Goal: Task Accomplishment & Management: Manage account settings

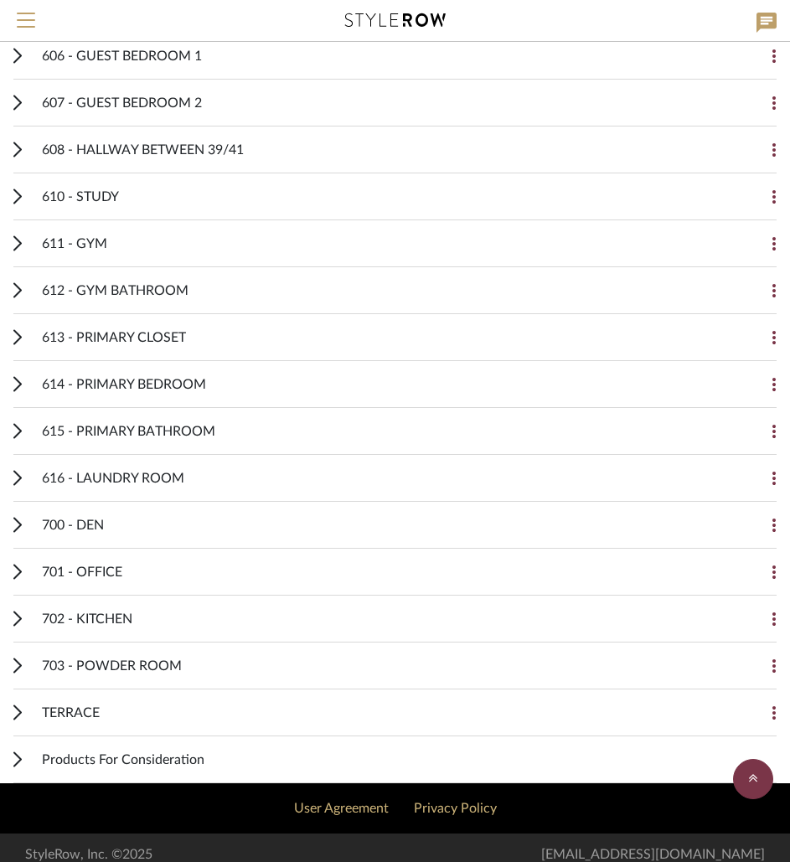
scroll to position [569, 0]
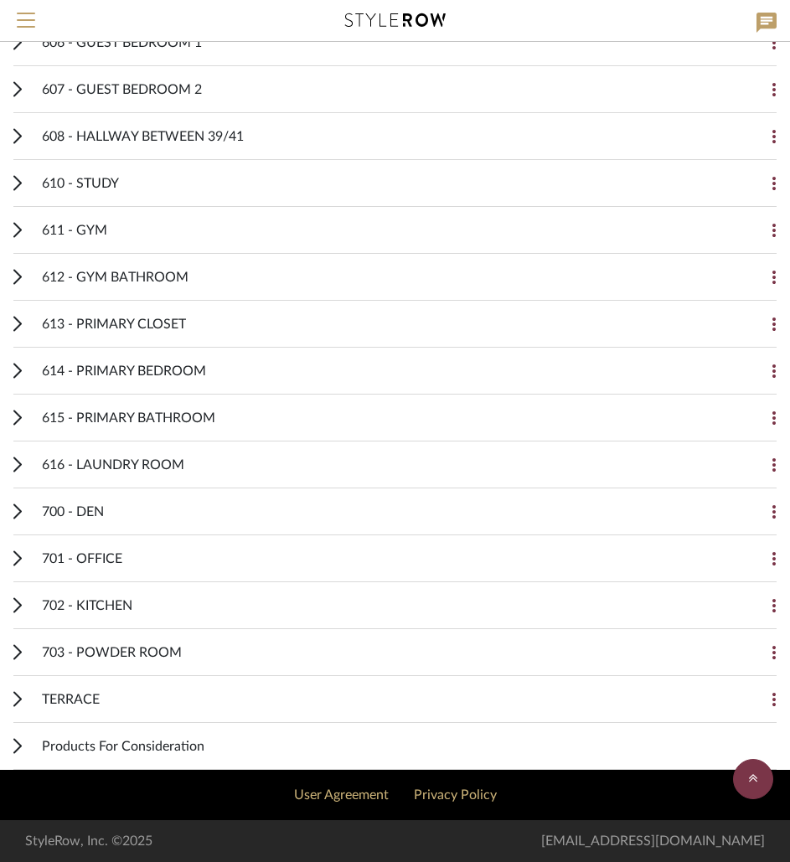
click at [18, 322] on icon at bounding box center [17, 323] width 7 height 13
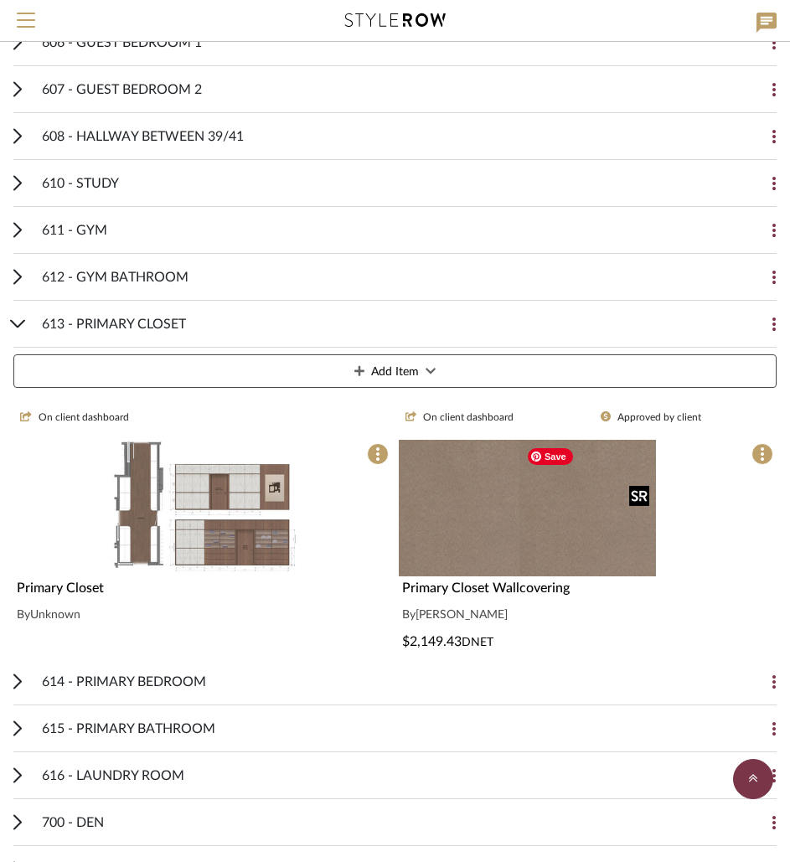
click at [641, 532] on div at bounding box center [588, 508] width 378 height 136
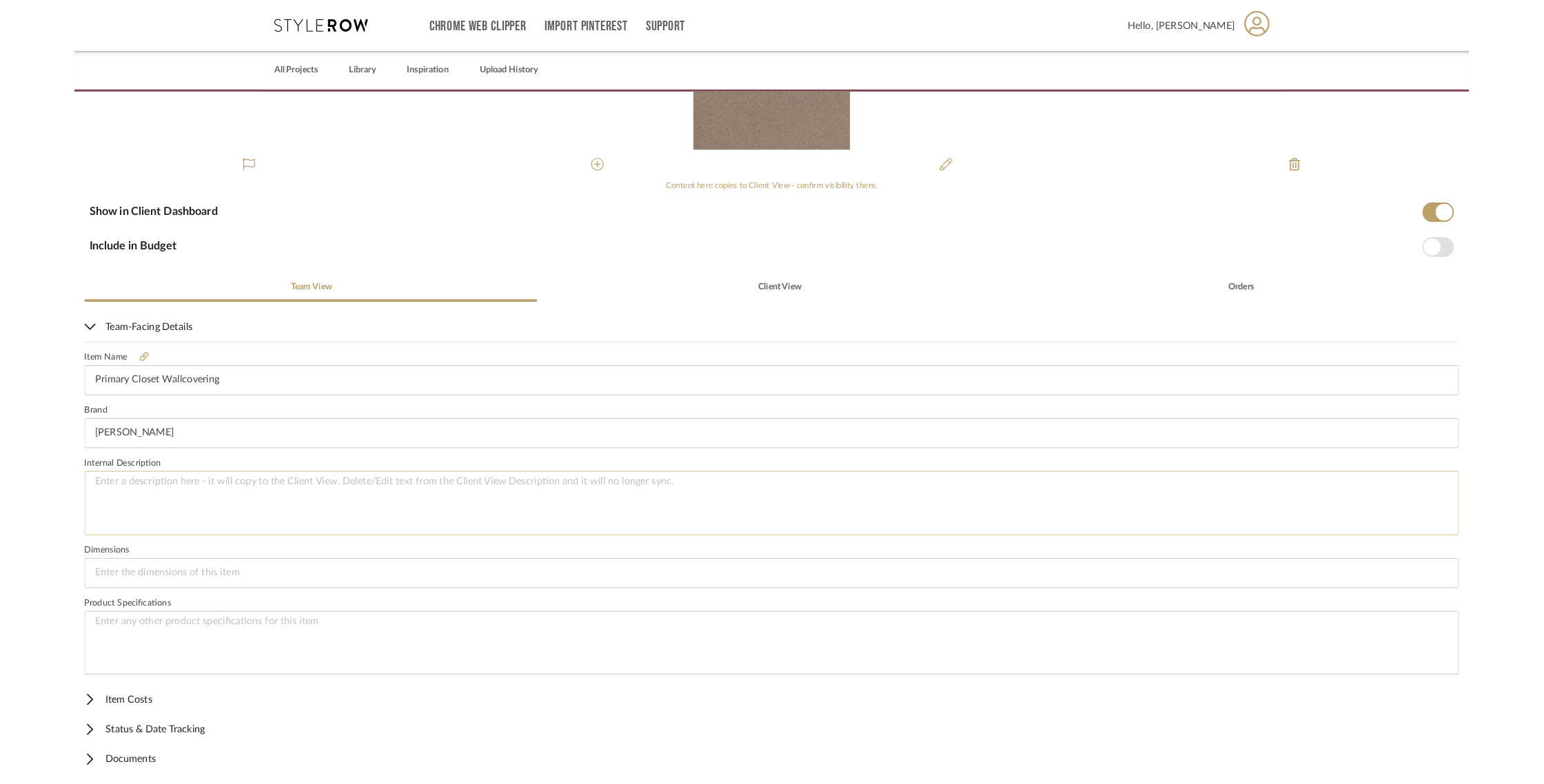
scroll to position [193, 0]
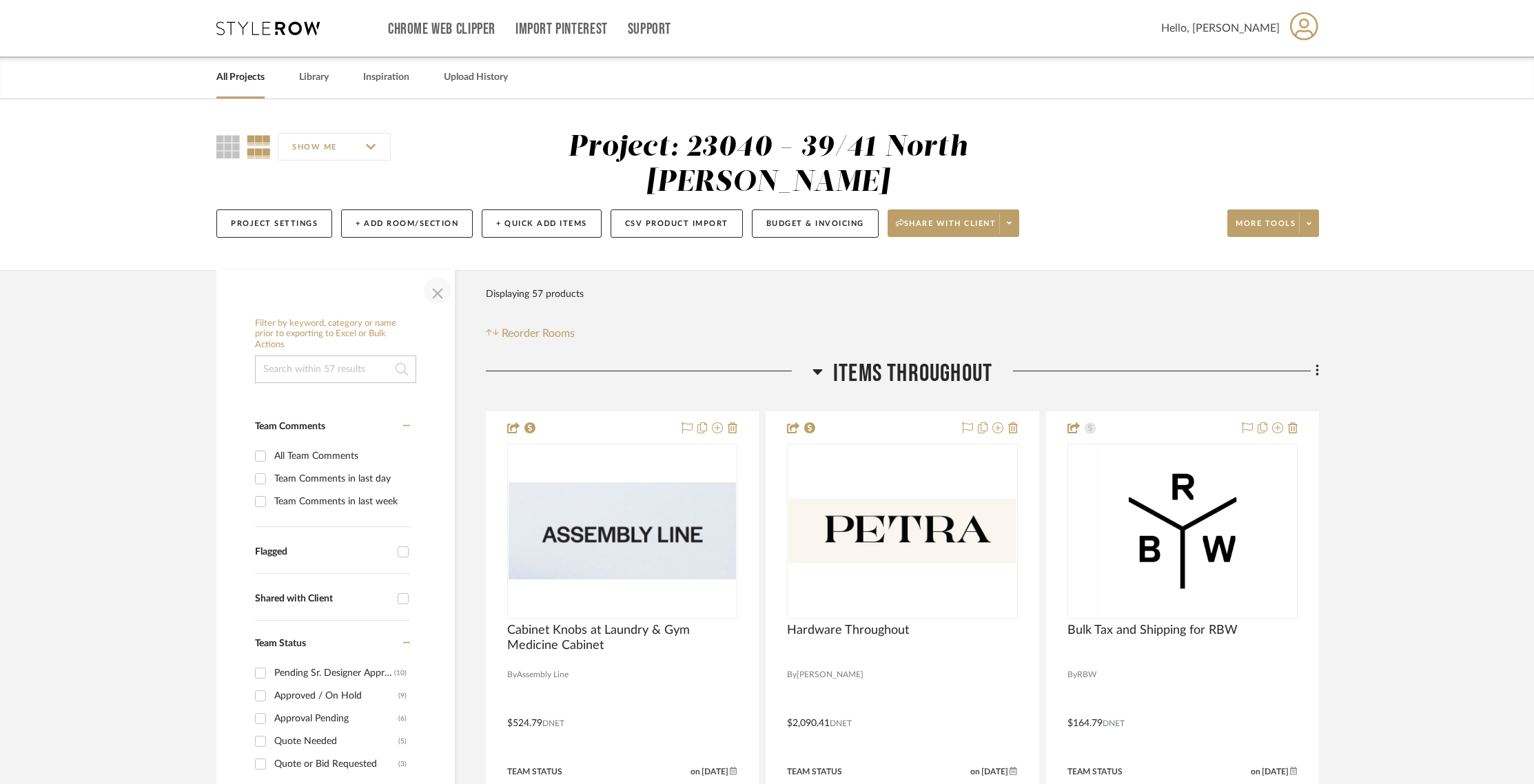
click at [440, 290] on span "button" at bounding box center [438, 290] width 33 height 33
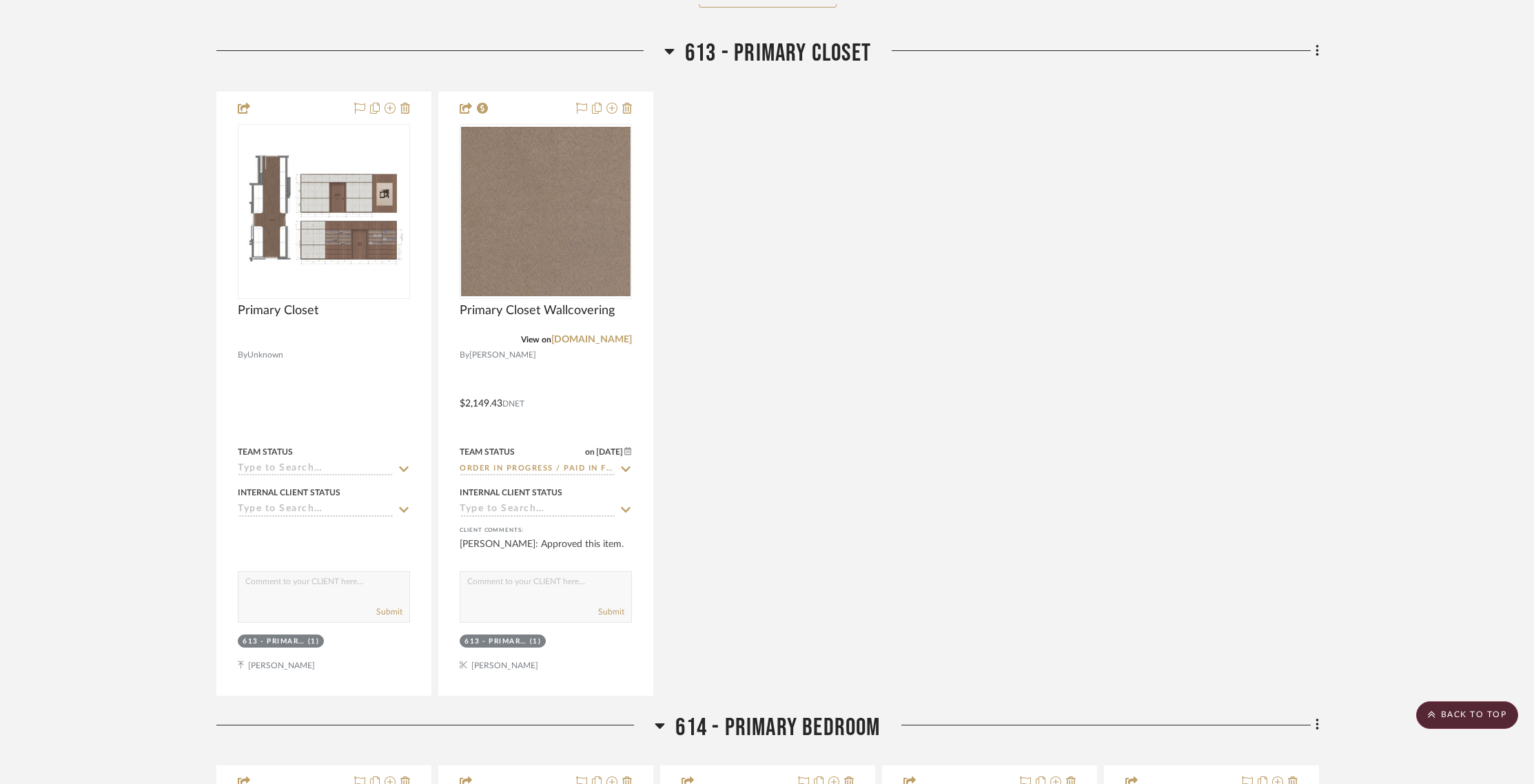
scroll to position [6464, 0]
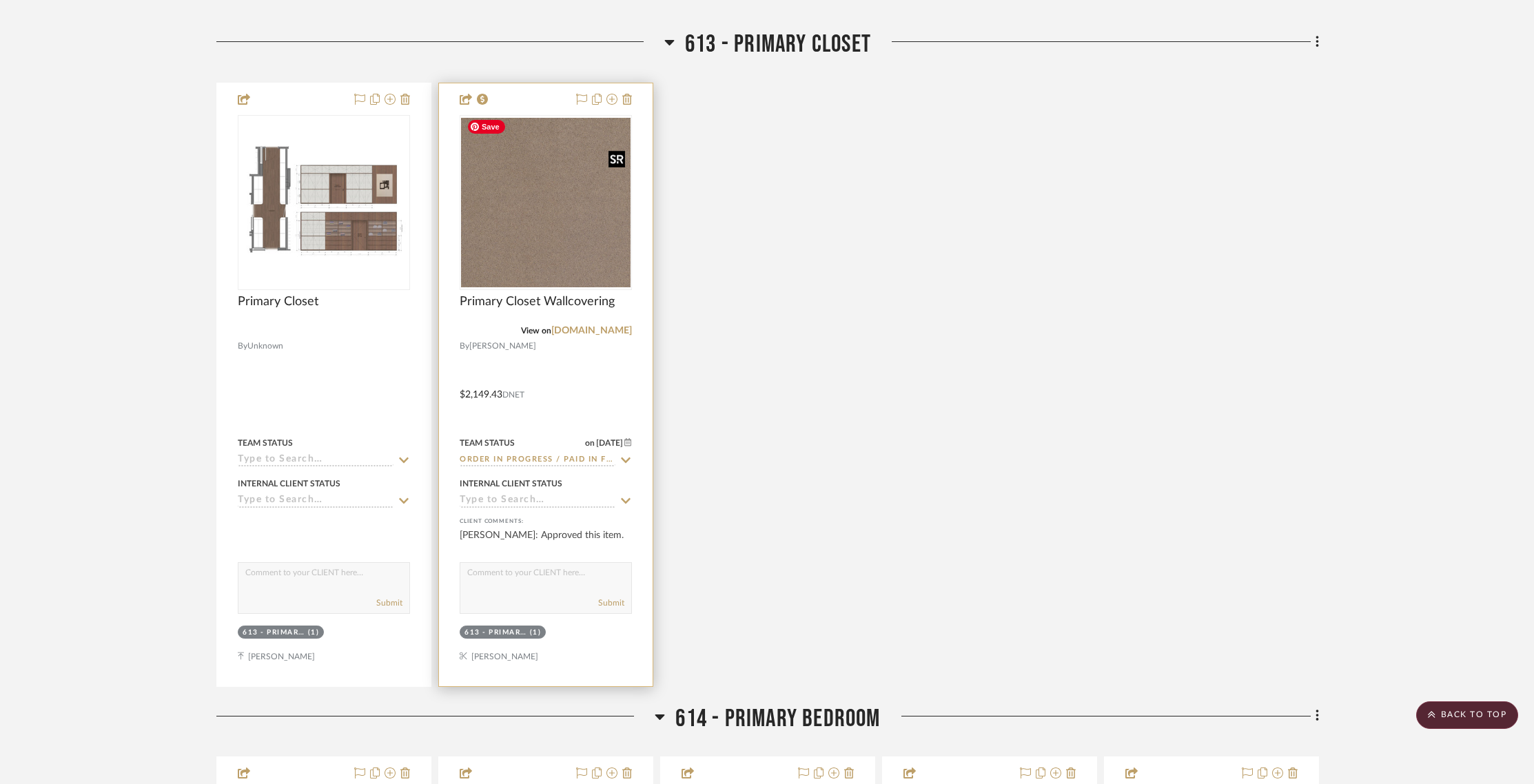
click at [0, 0] on img at bounding box center [0, 0] width 0 height 0
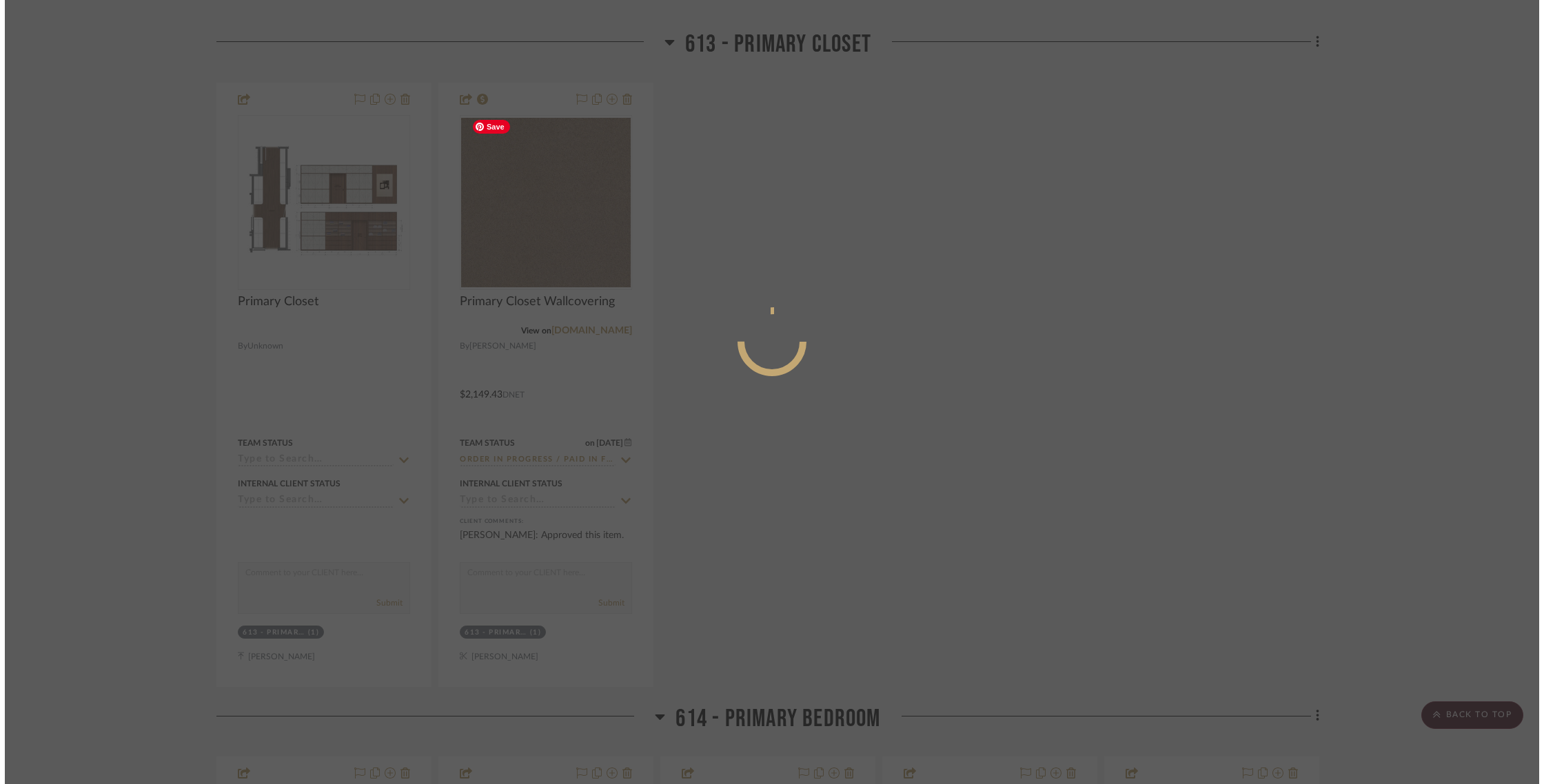
scroll to position [0, 0]
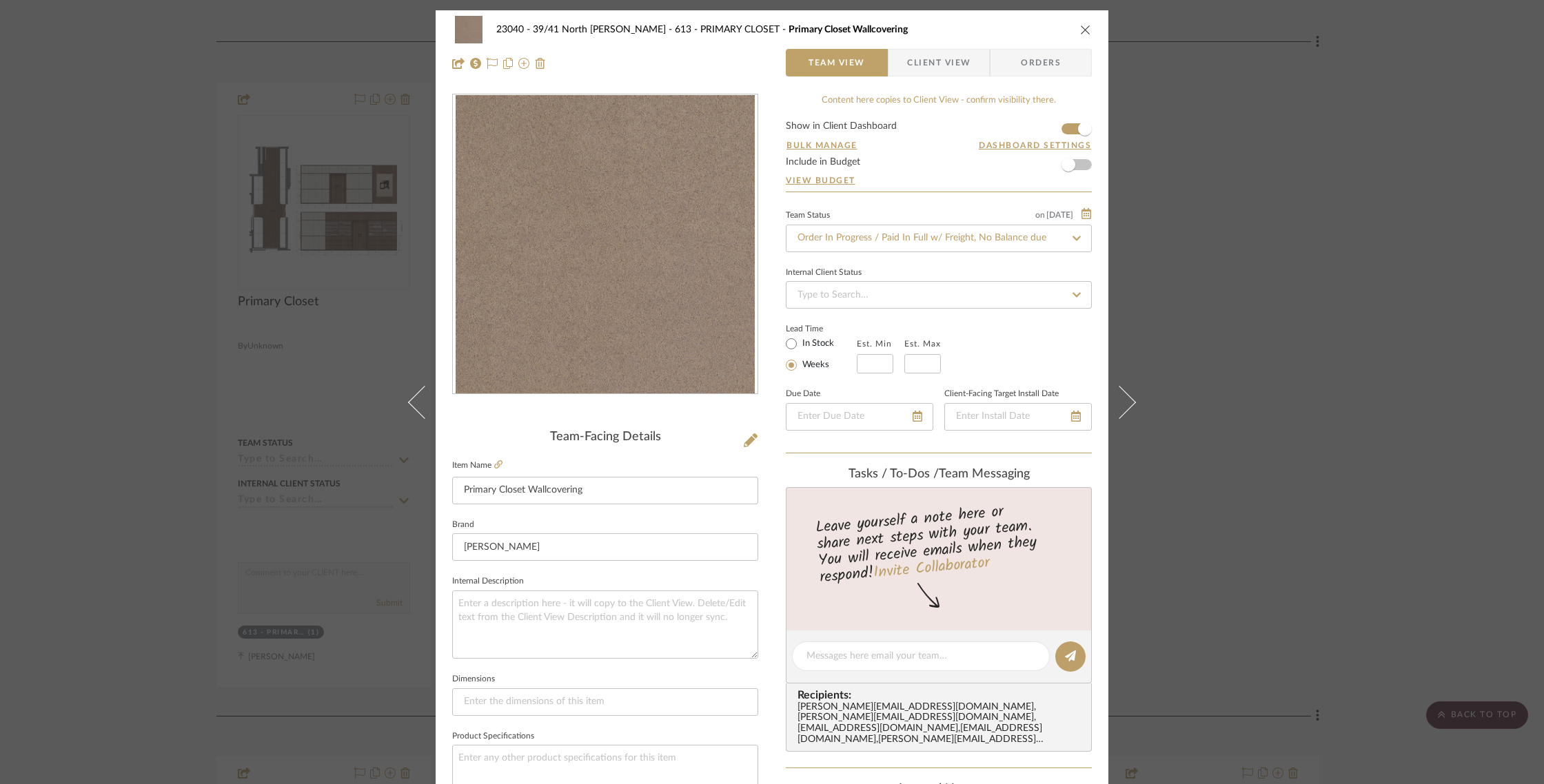
click at [1070, 243] on icon at bounding box center [1076, 239] width 12 height 10
type input "p"
type input "o"
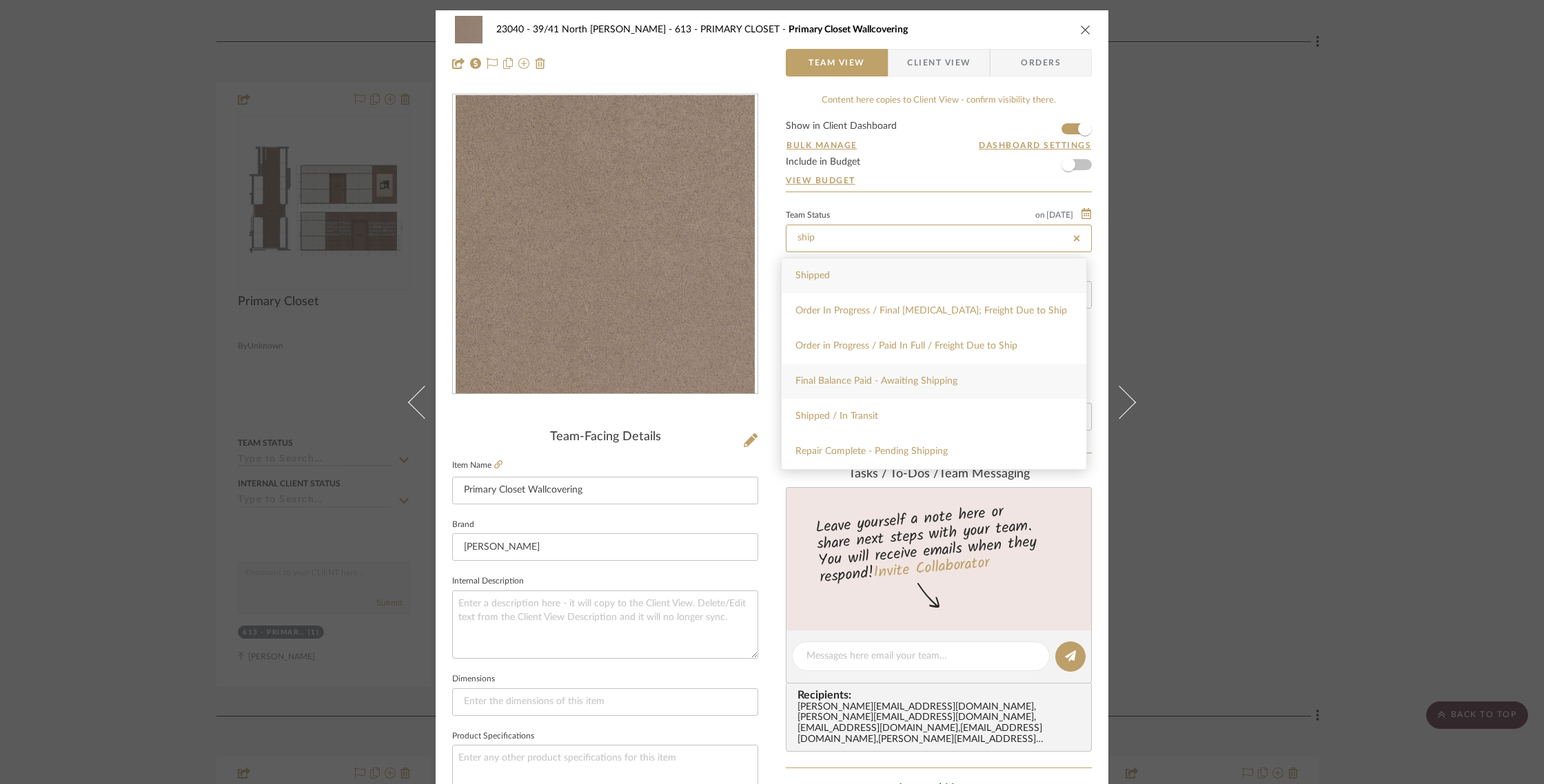
type input "ship"
click at [950, 385] on span "Final Balance Paid - Awaiting Shipping" at bounding box center [876, 381] width 162 height 10
type input "9/12/2025"
type input "Final Balance Paid - Awaiting Shipping"
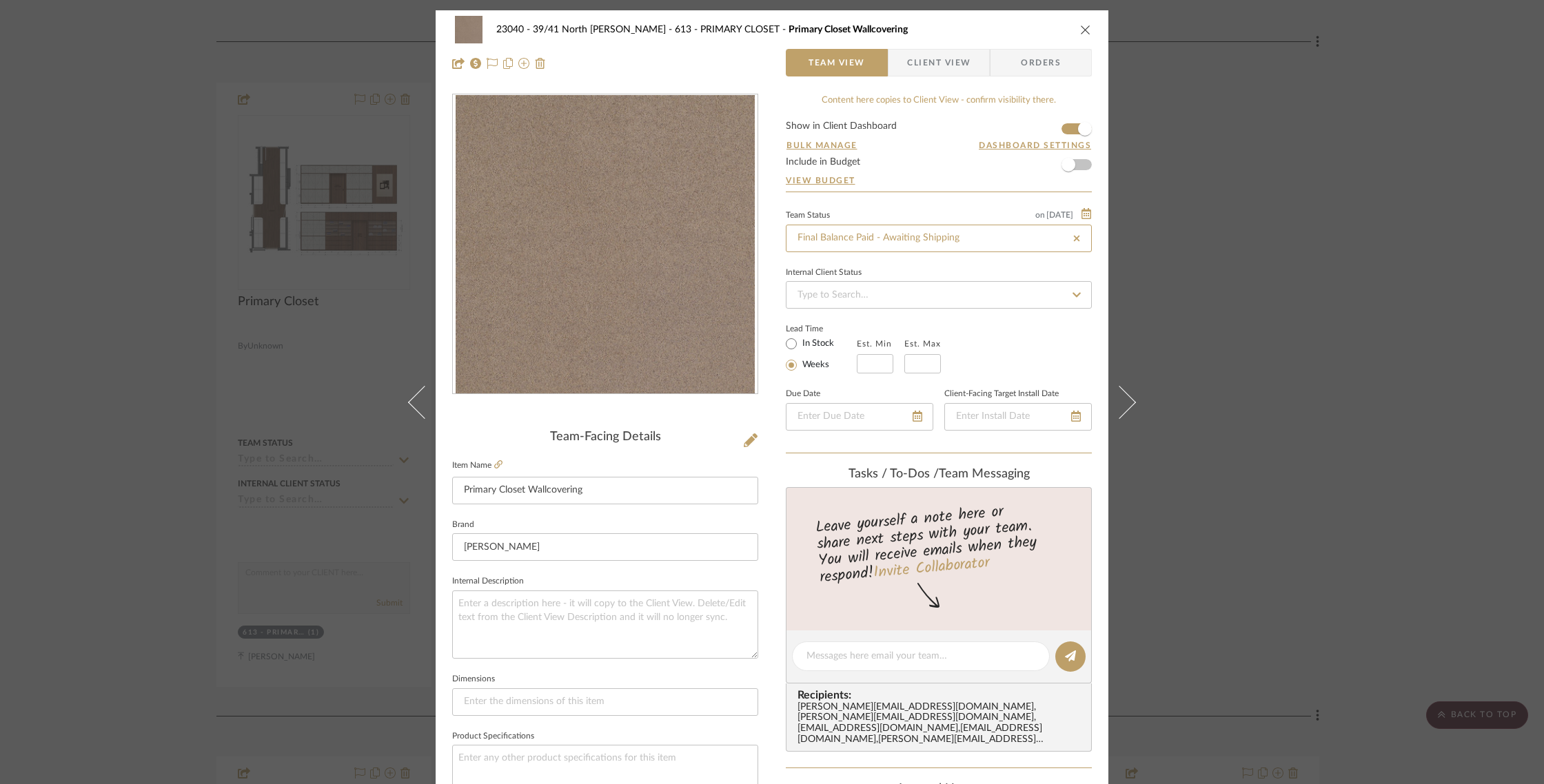
type input "9/12/2025"
type input "Final Balance Paid - Awaiting Shipping"
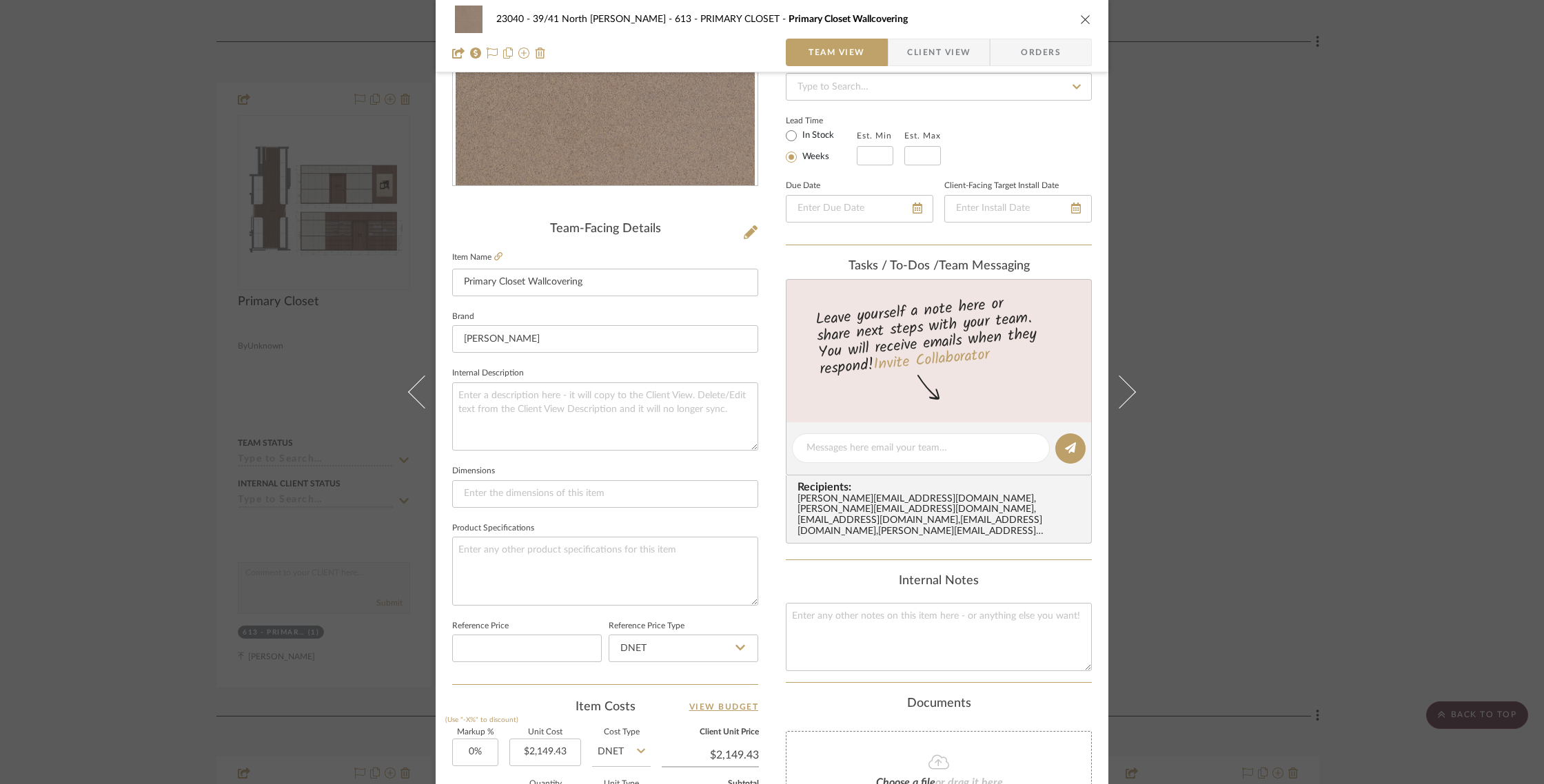
scroll to position [227, 0]
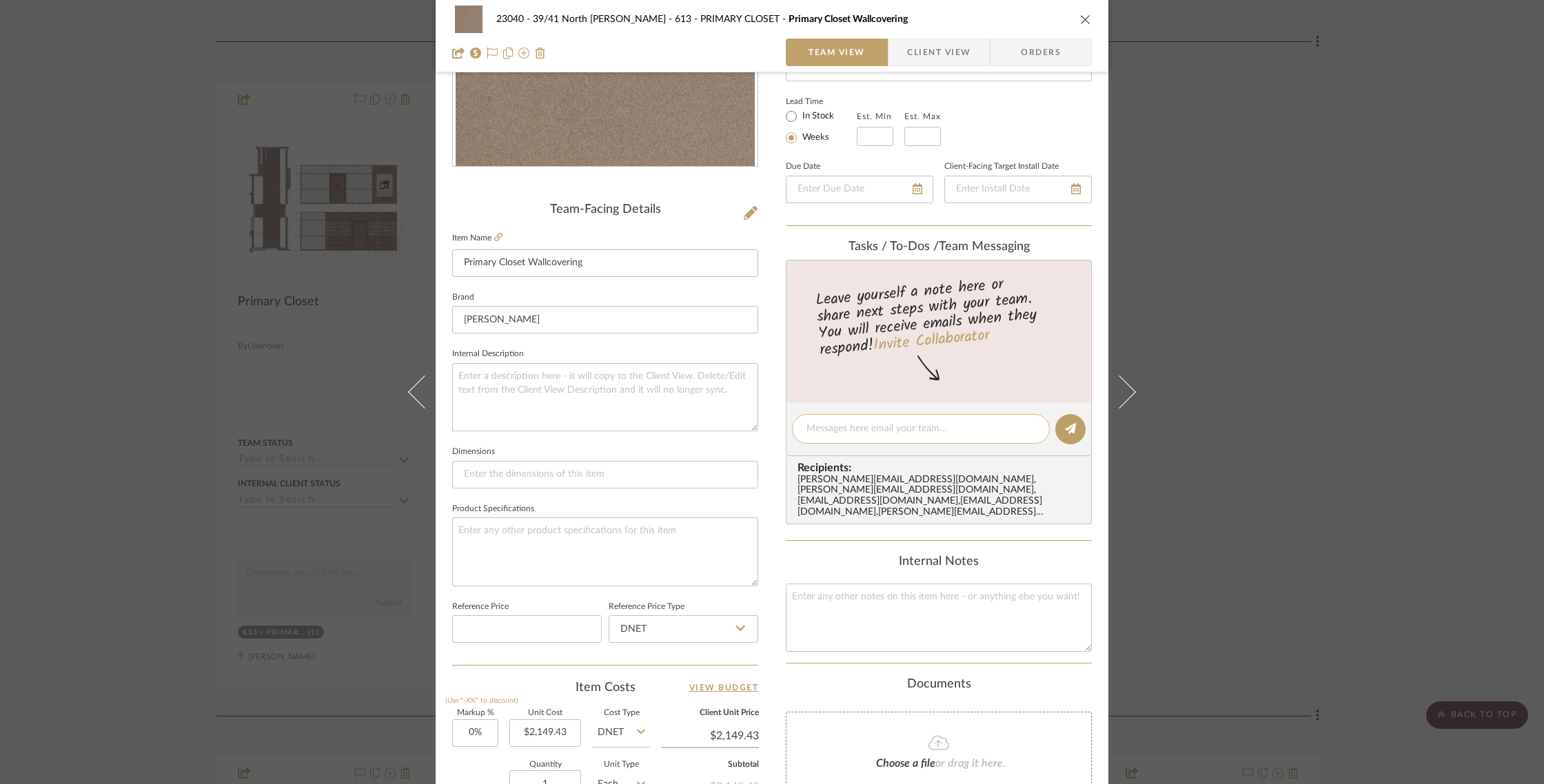
click at [872, 429] on textarea at bounding box center [921, 429] width 229 height 15
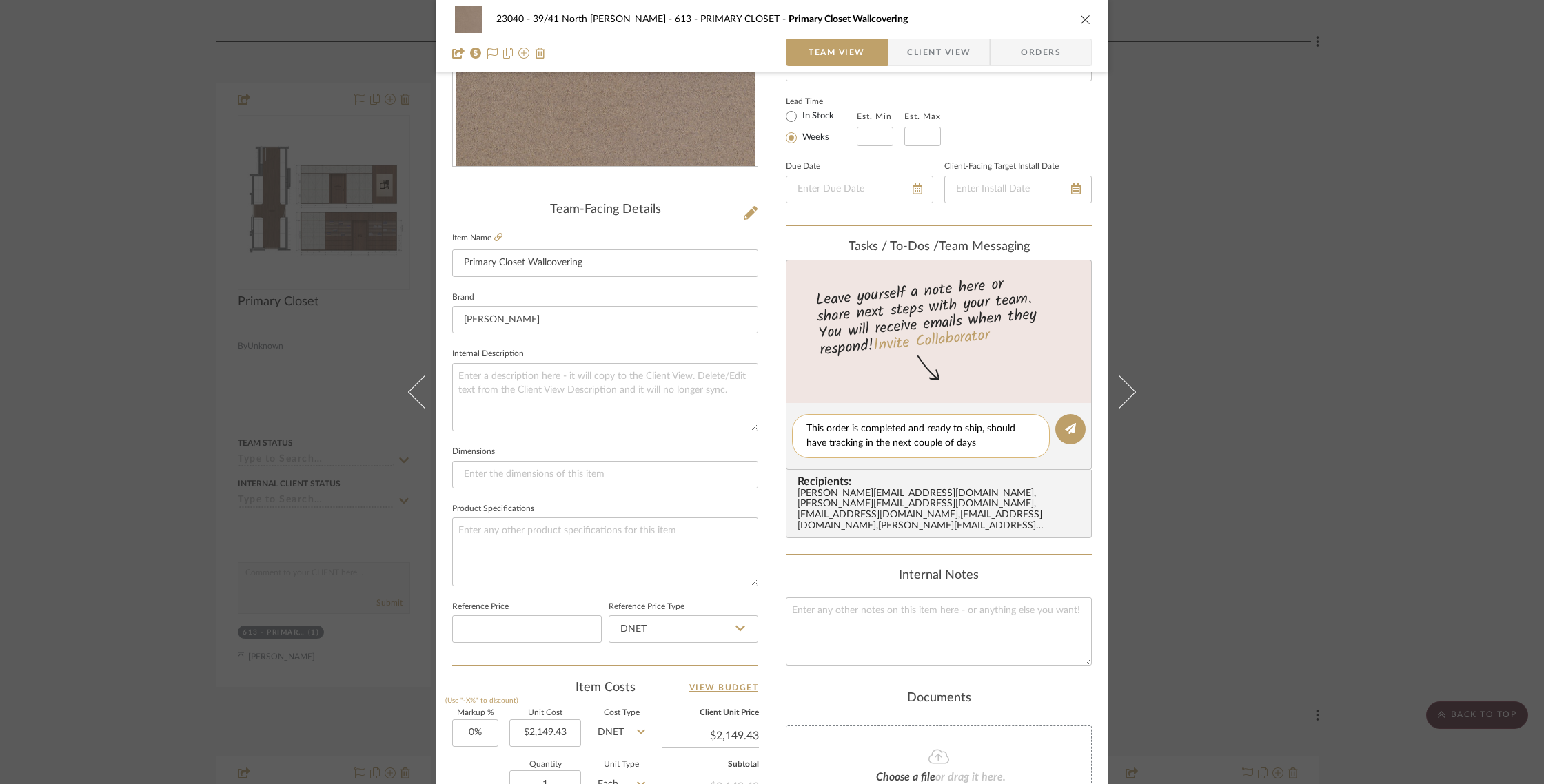
click at [982, 445] on textarea "This order is completed and ready to ship, should have tracking in the next cou…" at bounding box center [921, 435] width 229 height 29
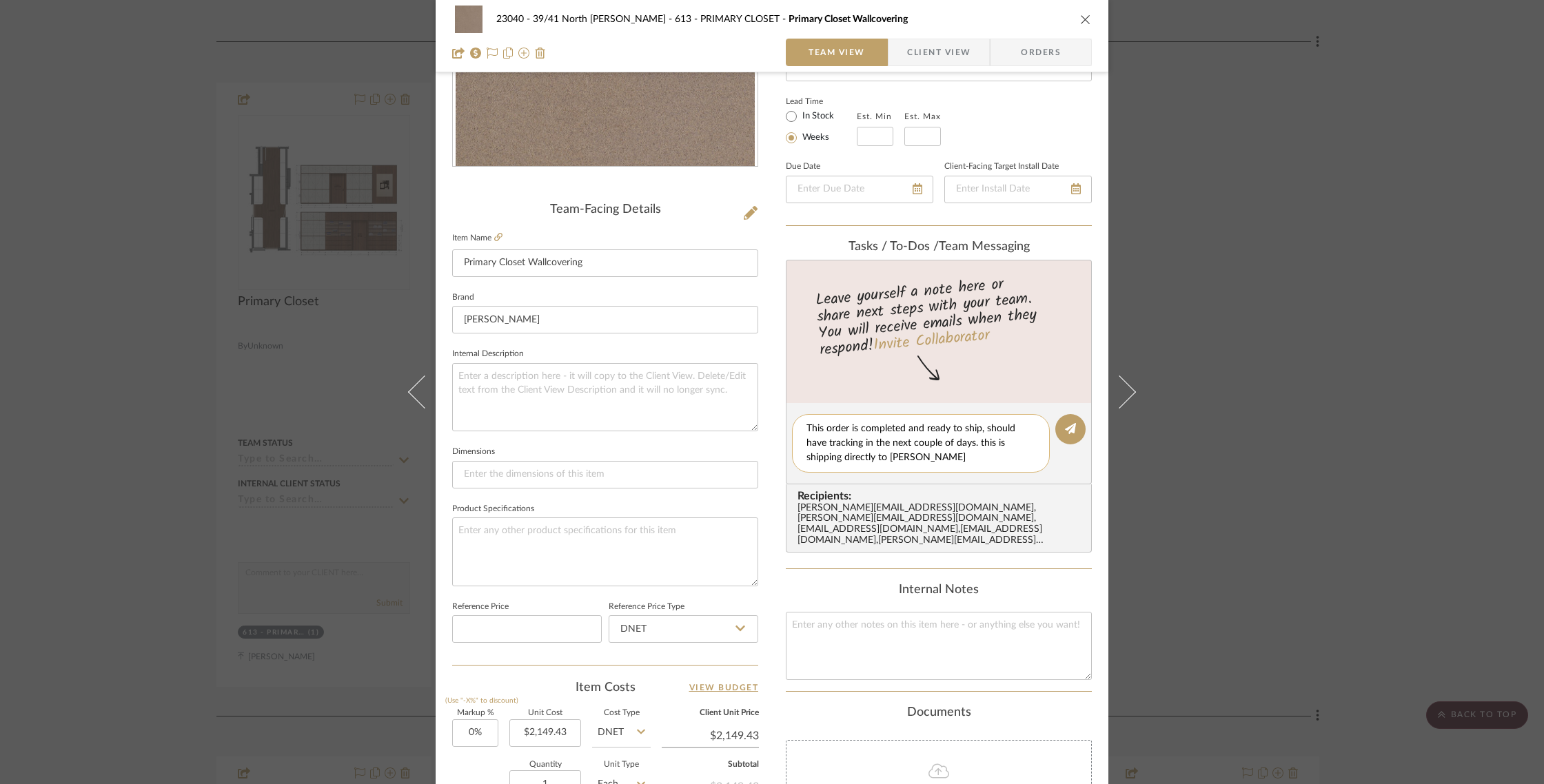
type textarea "This order is completed and ready to ship, should have tracking in the next cou…"
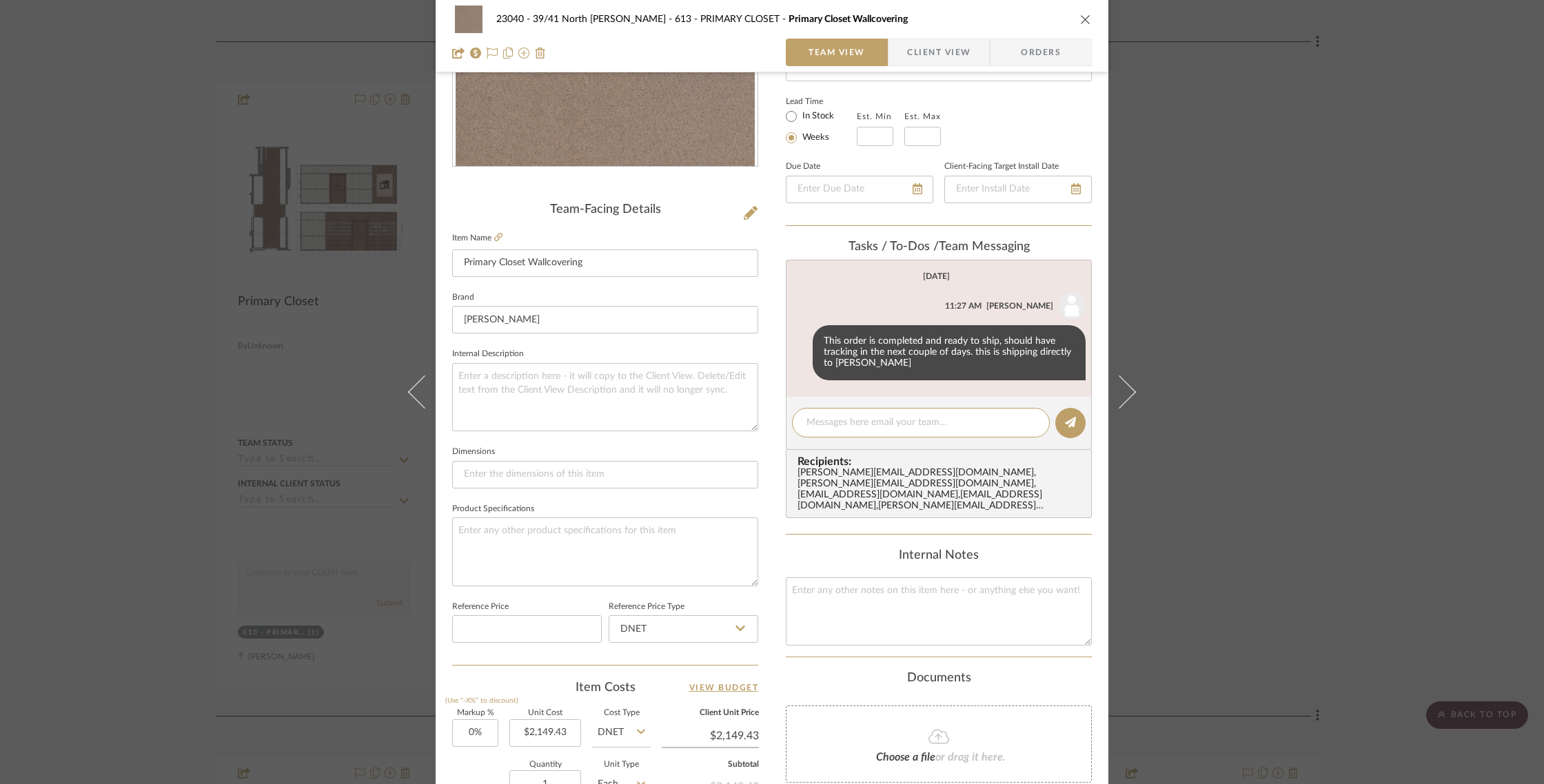
click at [1360, 417] on div "23040 - 39/41 North Moore - Weissmann 613 - PRIMARY CLOSET Primary Closet Wallc…" at bounding box center [772, 392] width 1544 height 784
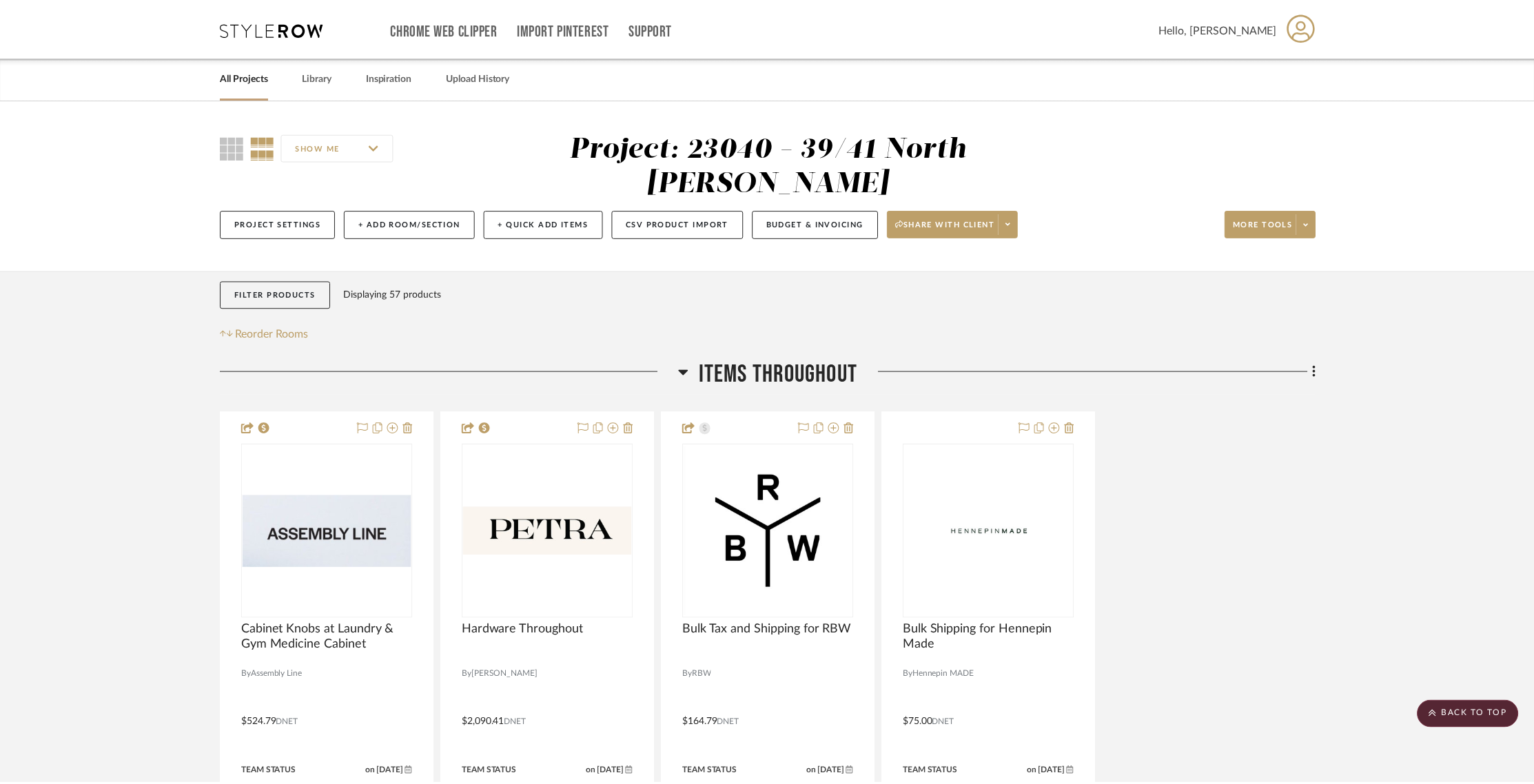
scroll to position [6465, 0]
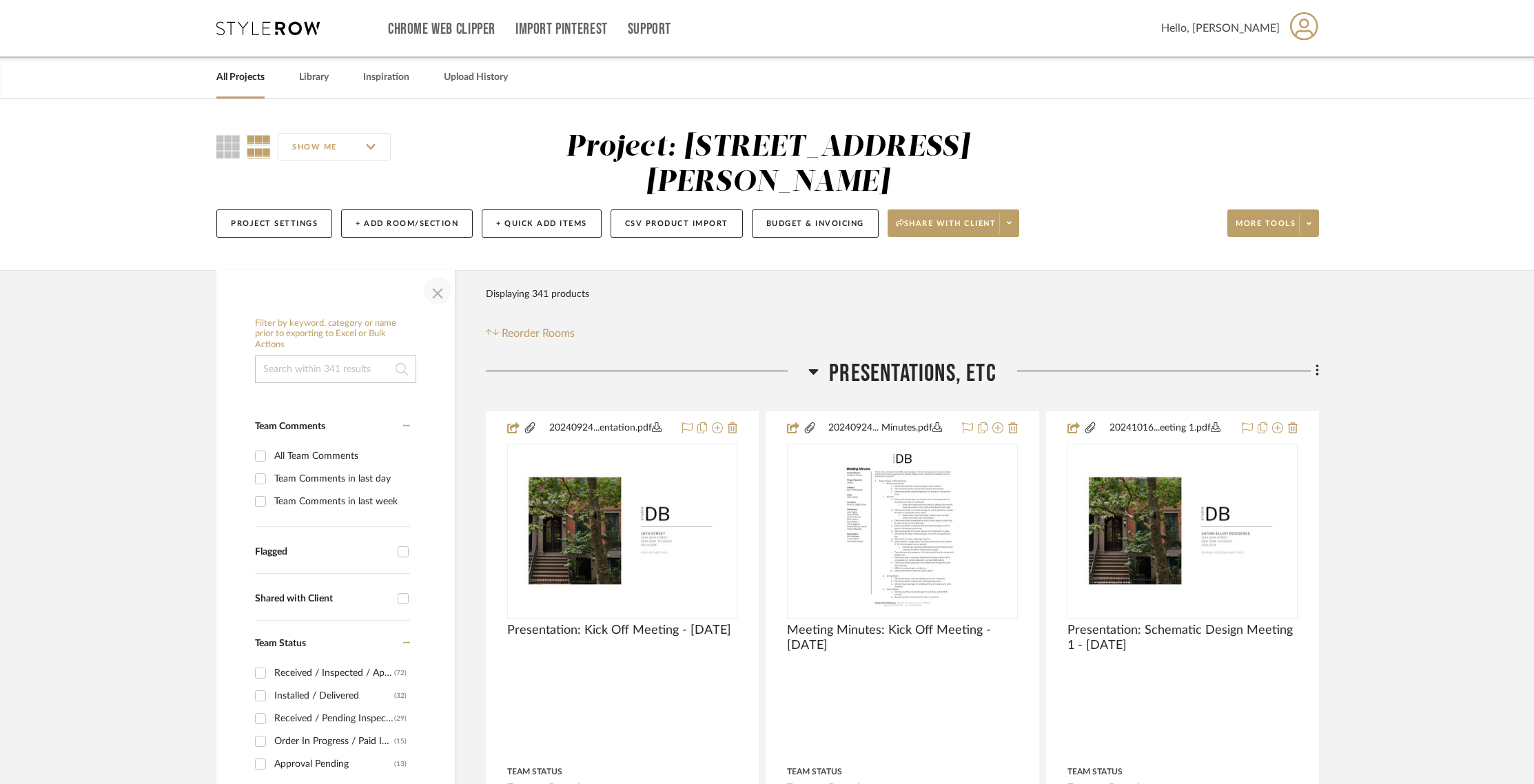
click at [439, 296] on span "button" at bounding box center [438, 290] width 33 height 33
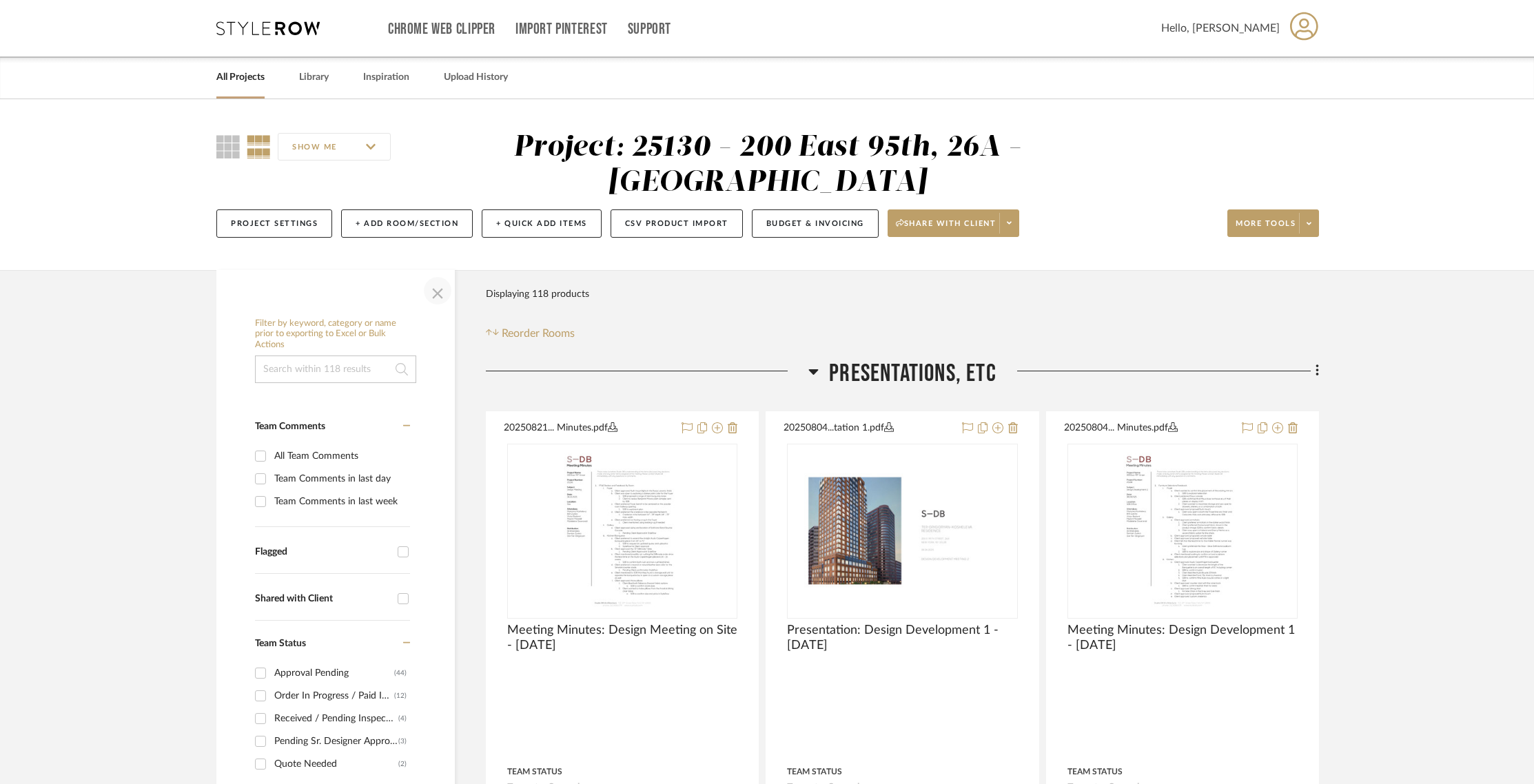
click at [451, 293] on span "button" at bounding box center [438, 290] width 33 height 33
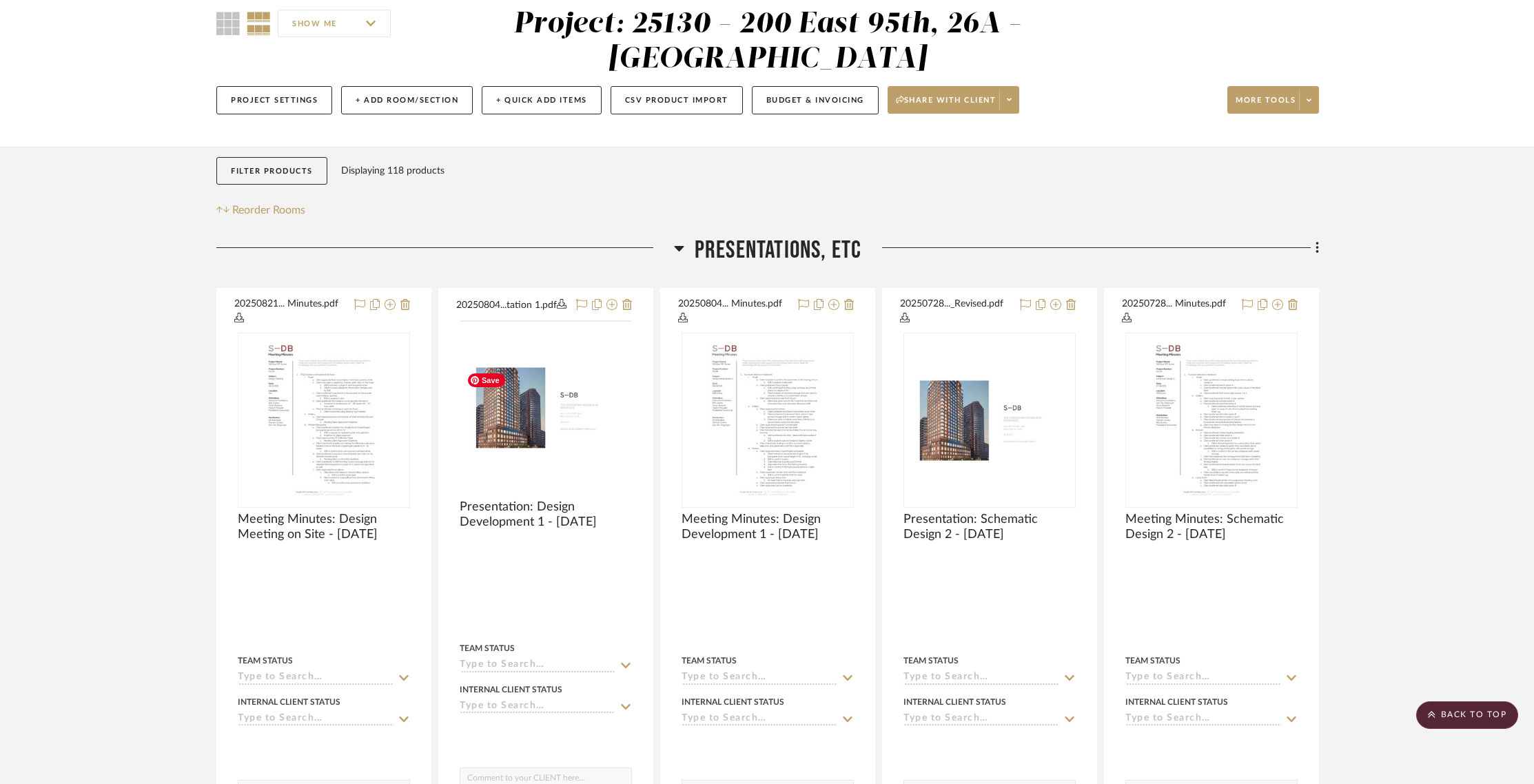
scroll to position [90, 0]
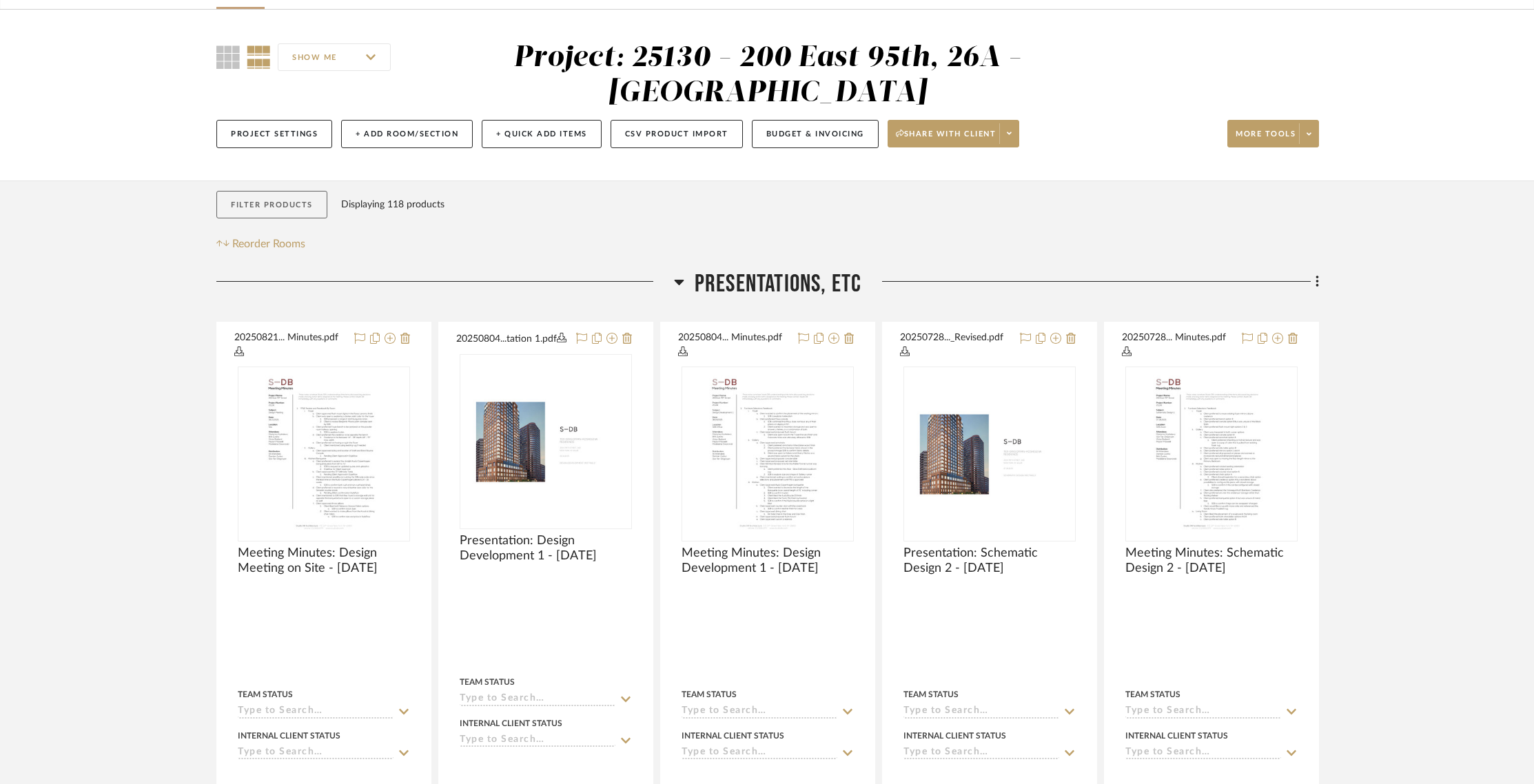
click at [271, 206] on button "Filter Products" at bounding box center [272, 205] width 111 height 28
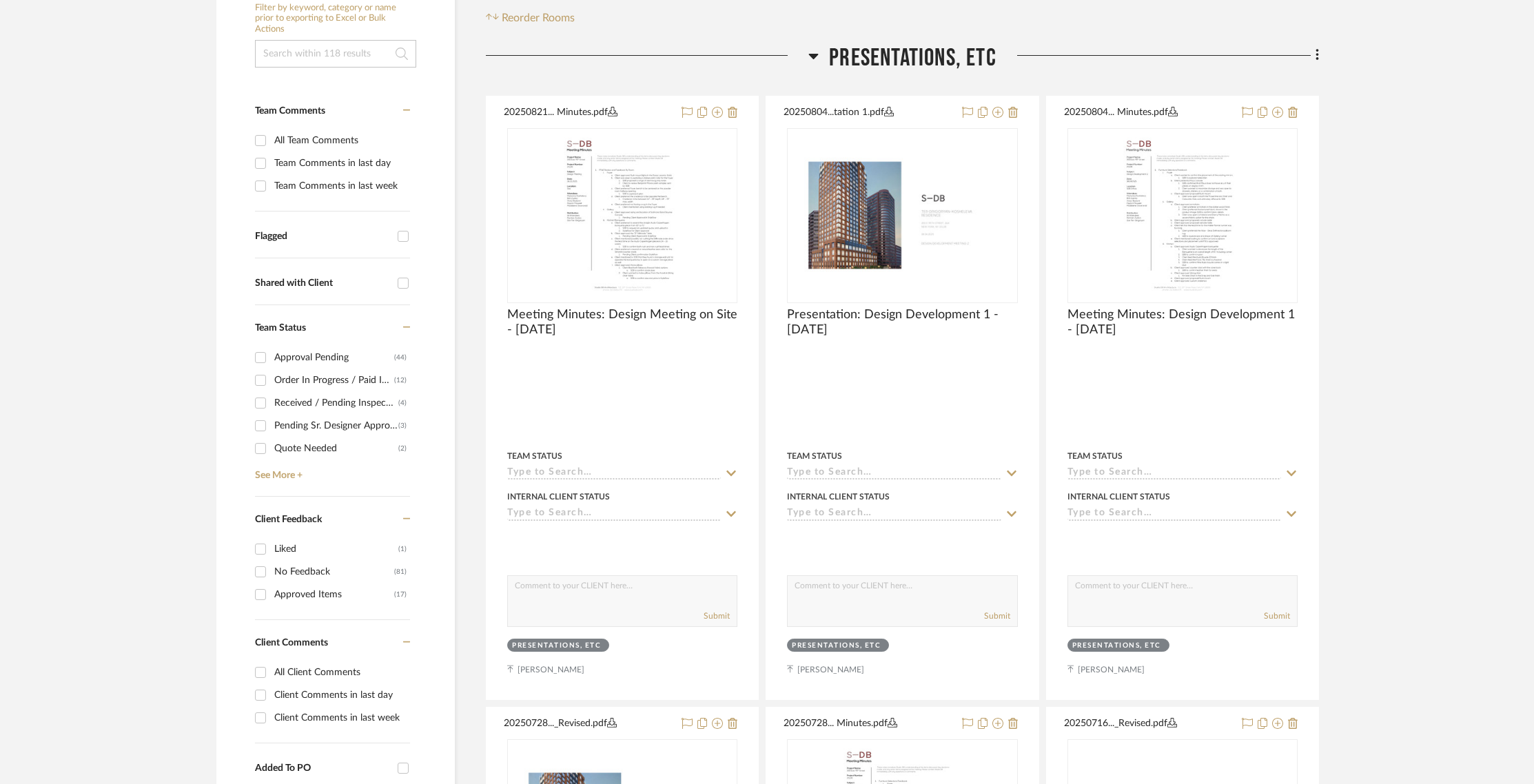
scroll to position [460, 0]
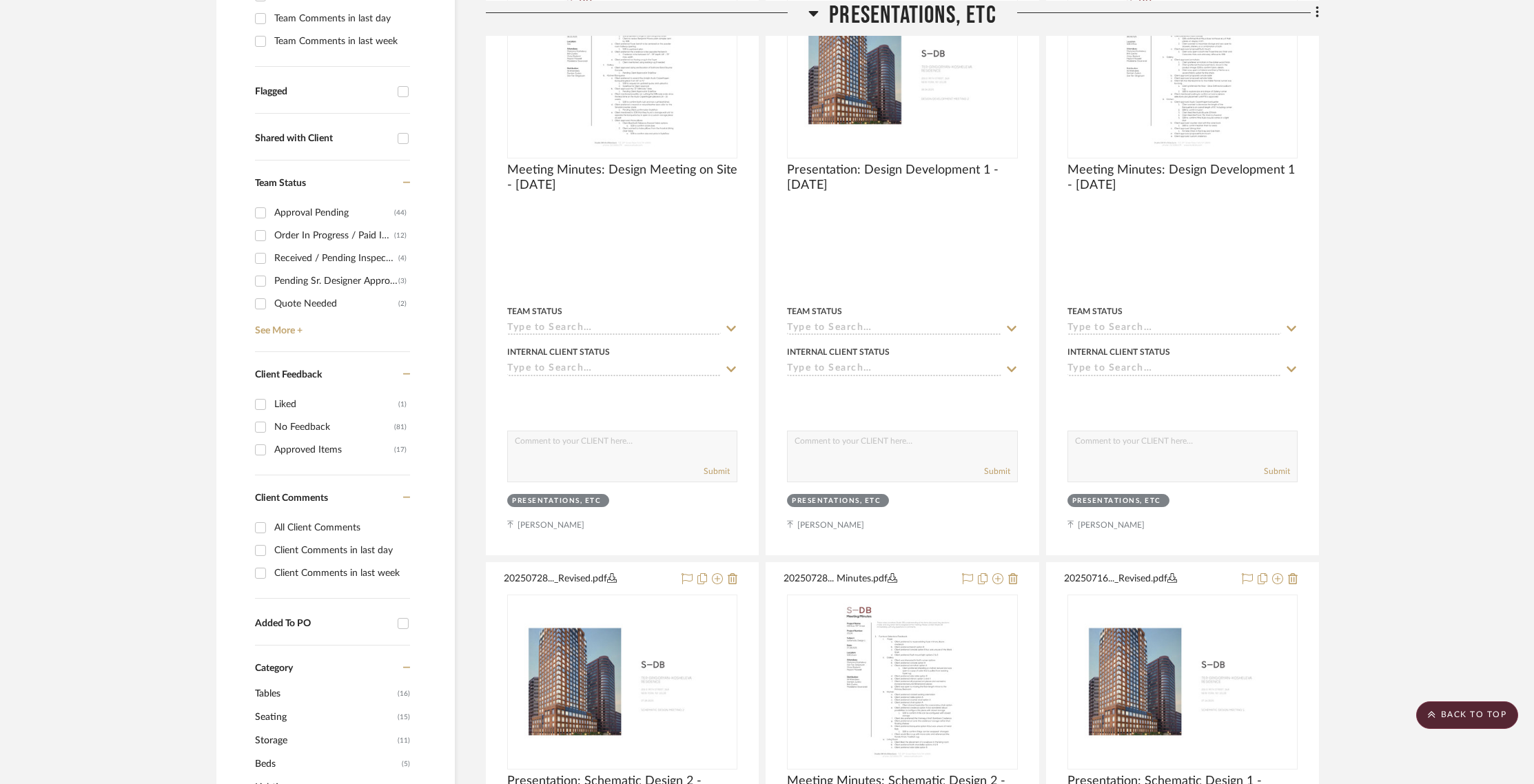
click at [264, 550] on input "Client Comments in last day" at bounding box center [260, 550] width 22 height 22
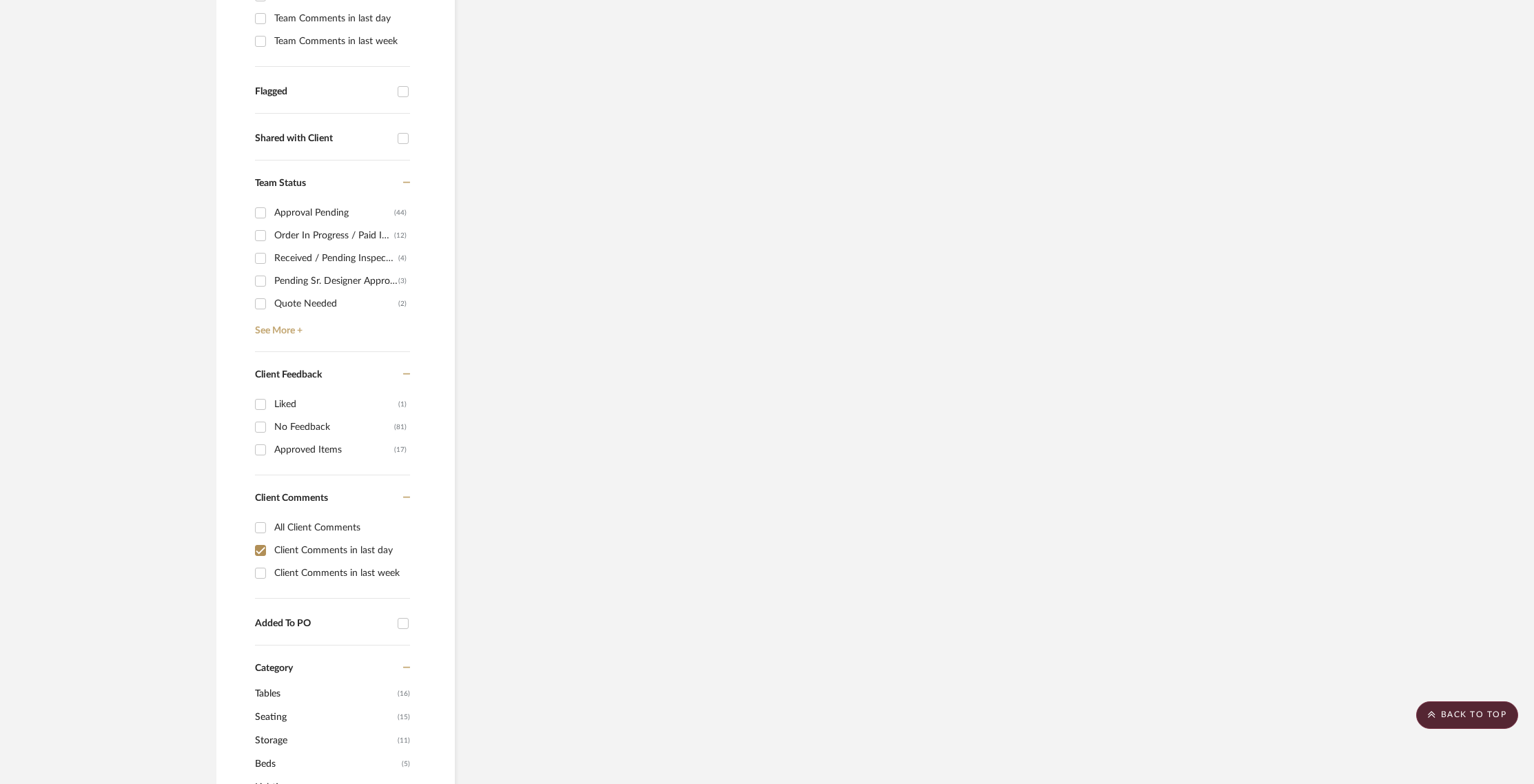
scroll to position [297, 0]
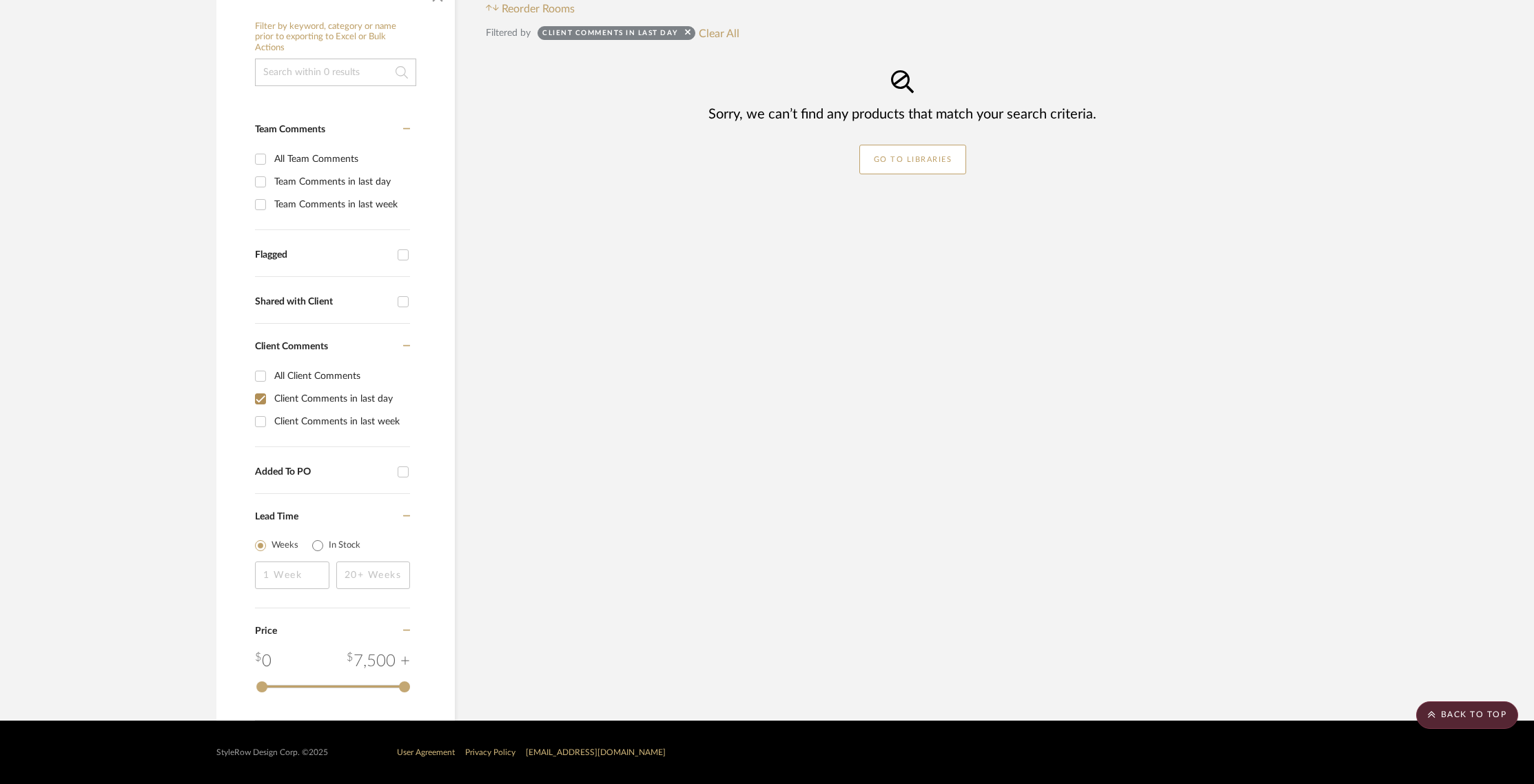
click at [256, 397] on input "Client Comments in last day" at bounding box center [260, 398] width 22 height 22
checkbox input "false"
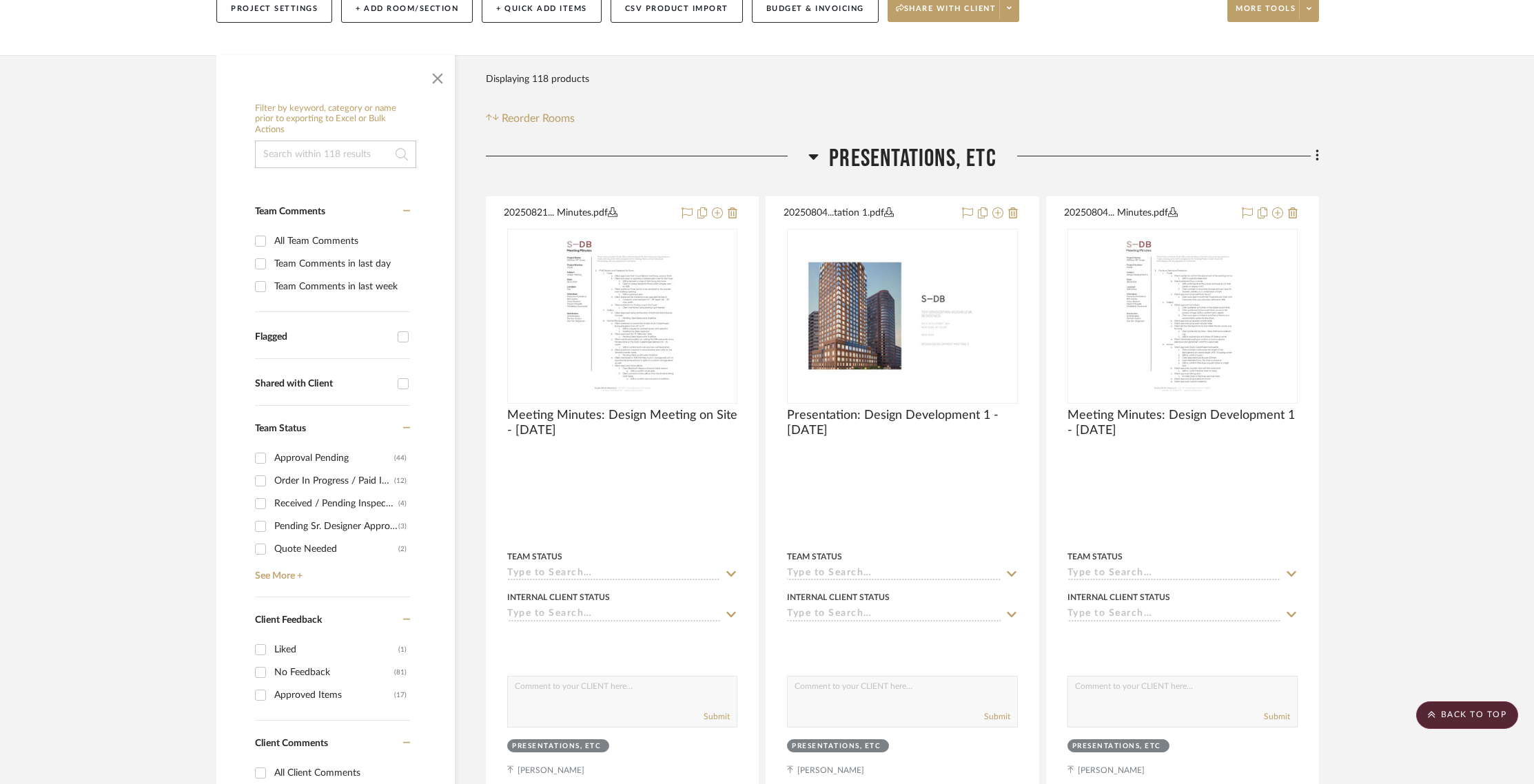
scroll to position [212, 0]
click at [254, 268] on input "Team Comments in last day" at bounding box center [260, 267] width 22 height 22
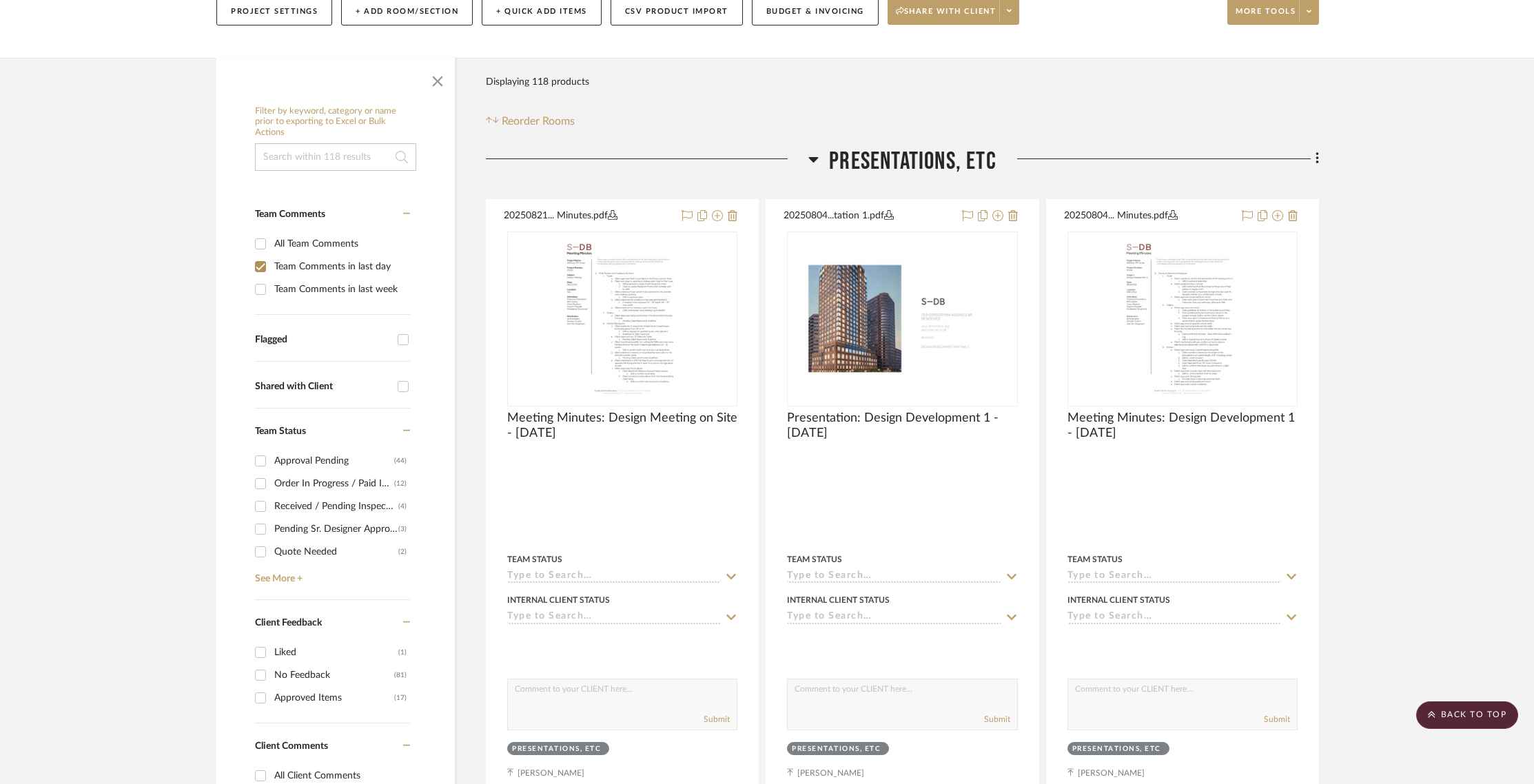
checkbox input "true"
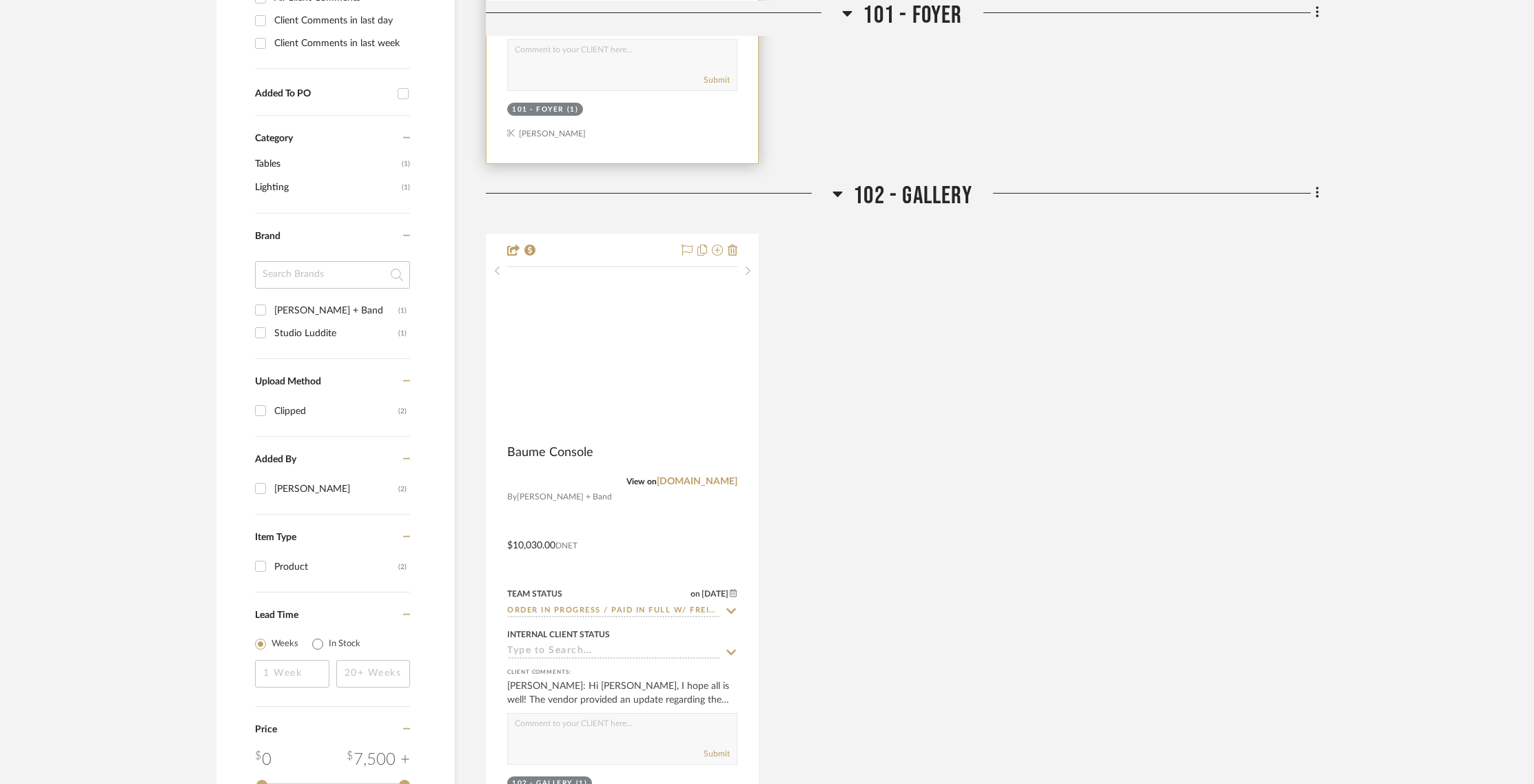
scroll to position [903, 0]
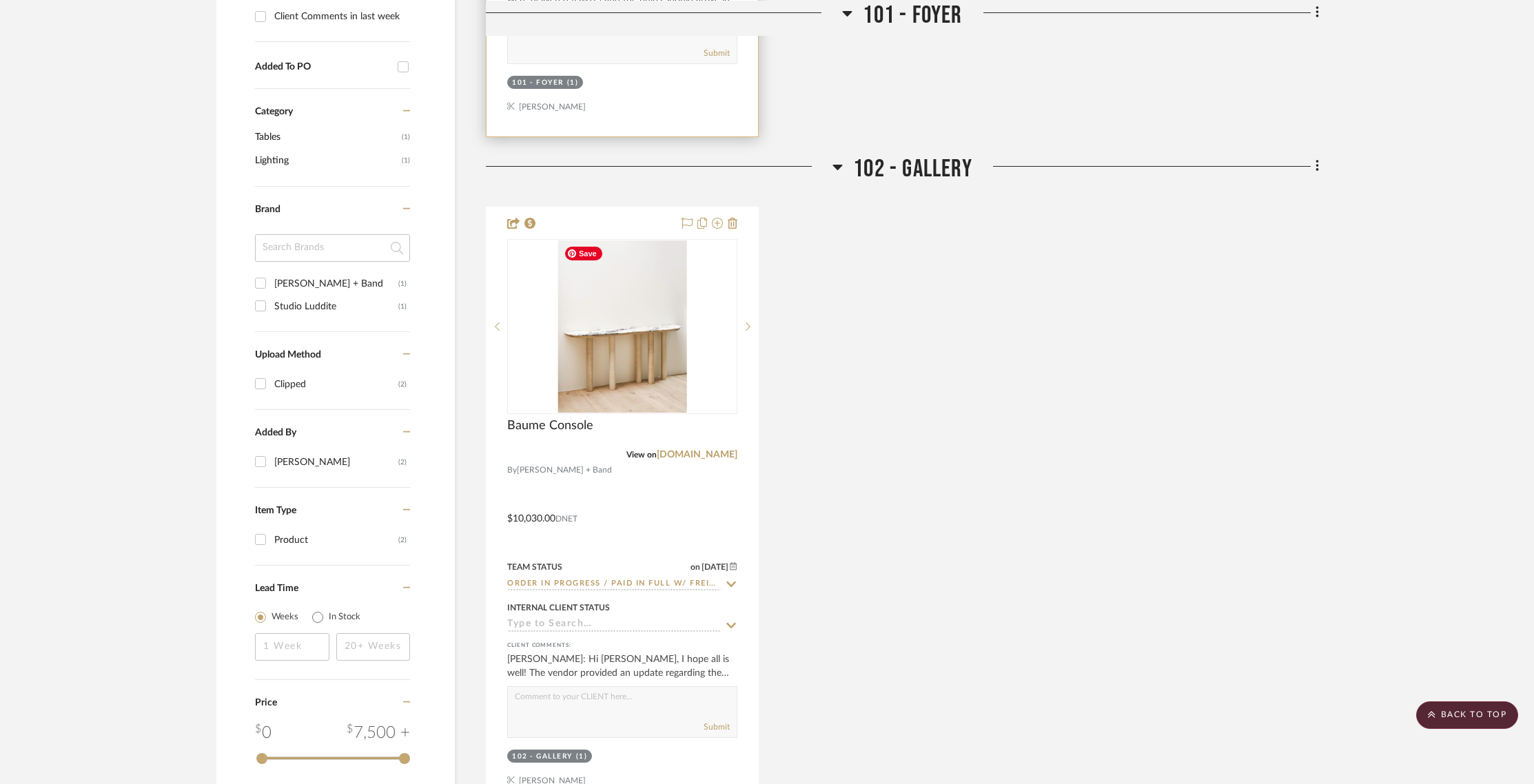
click at [634, 377] on img "0" at bounding box center [622, 326] width 129 height 172
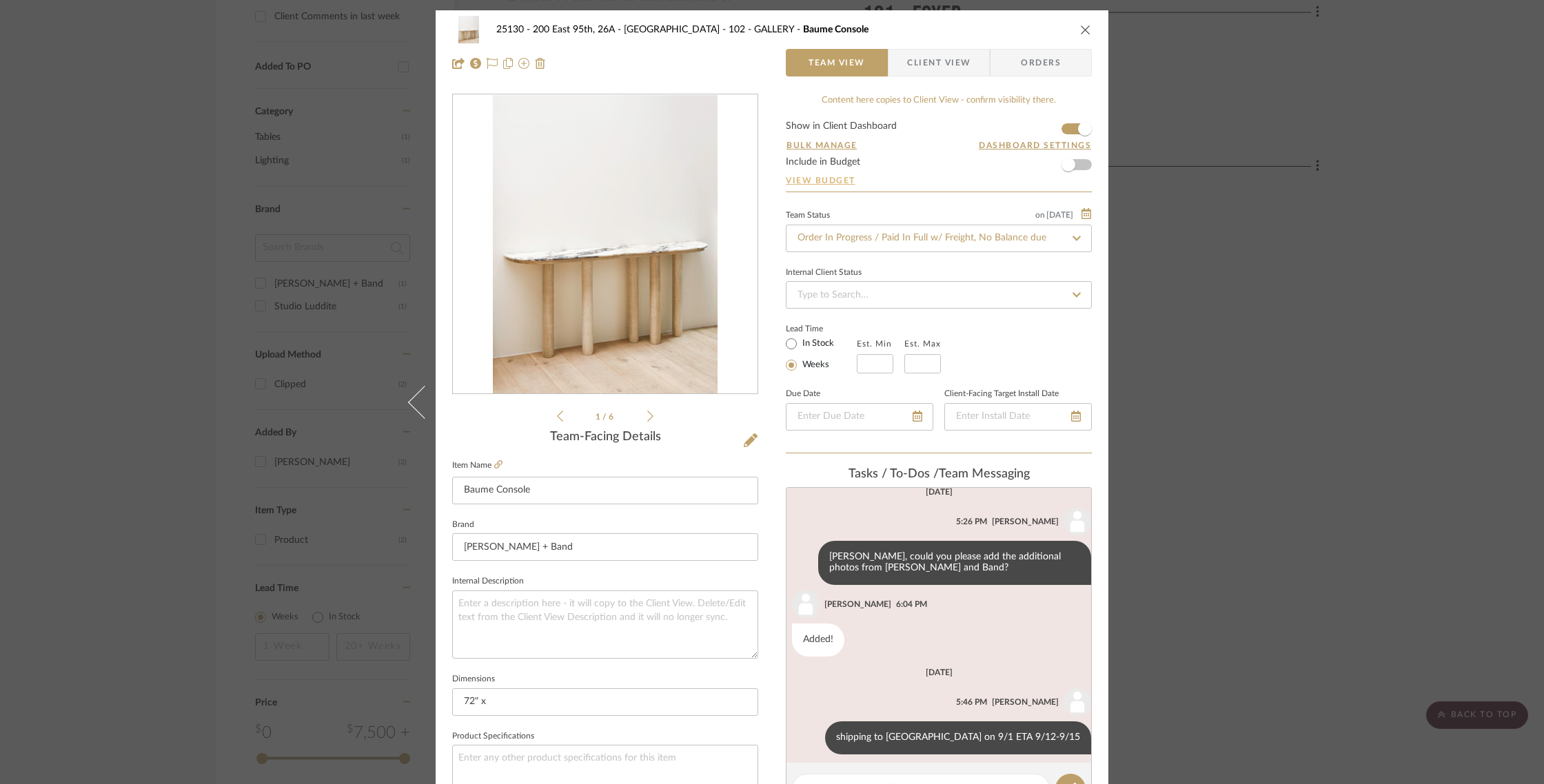
scroll to position [118, 0]
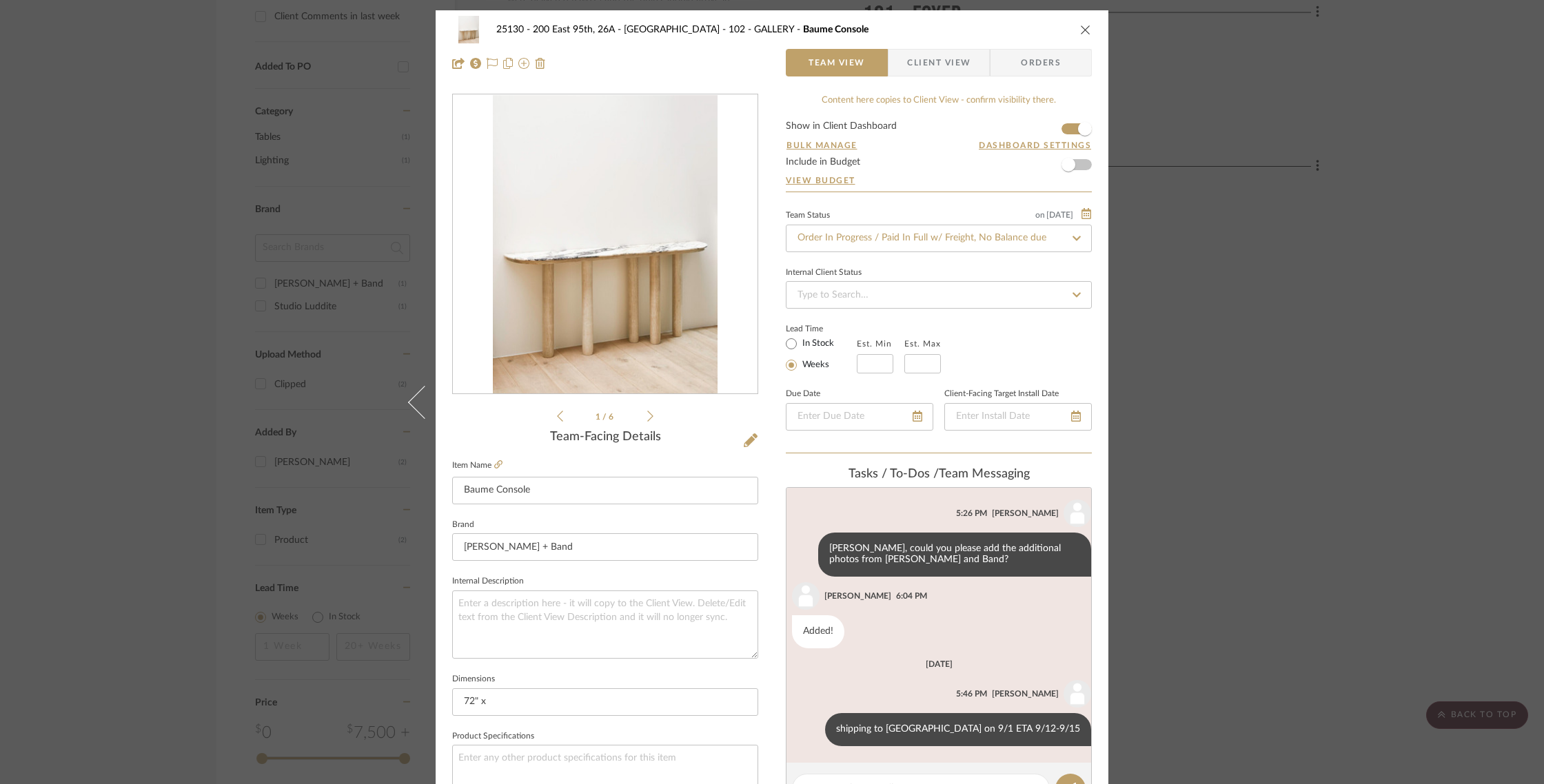
click at [942, 67] on span "Client View" at bounding box center [938, 62] width 63 height 27
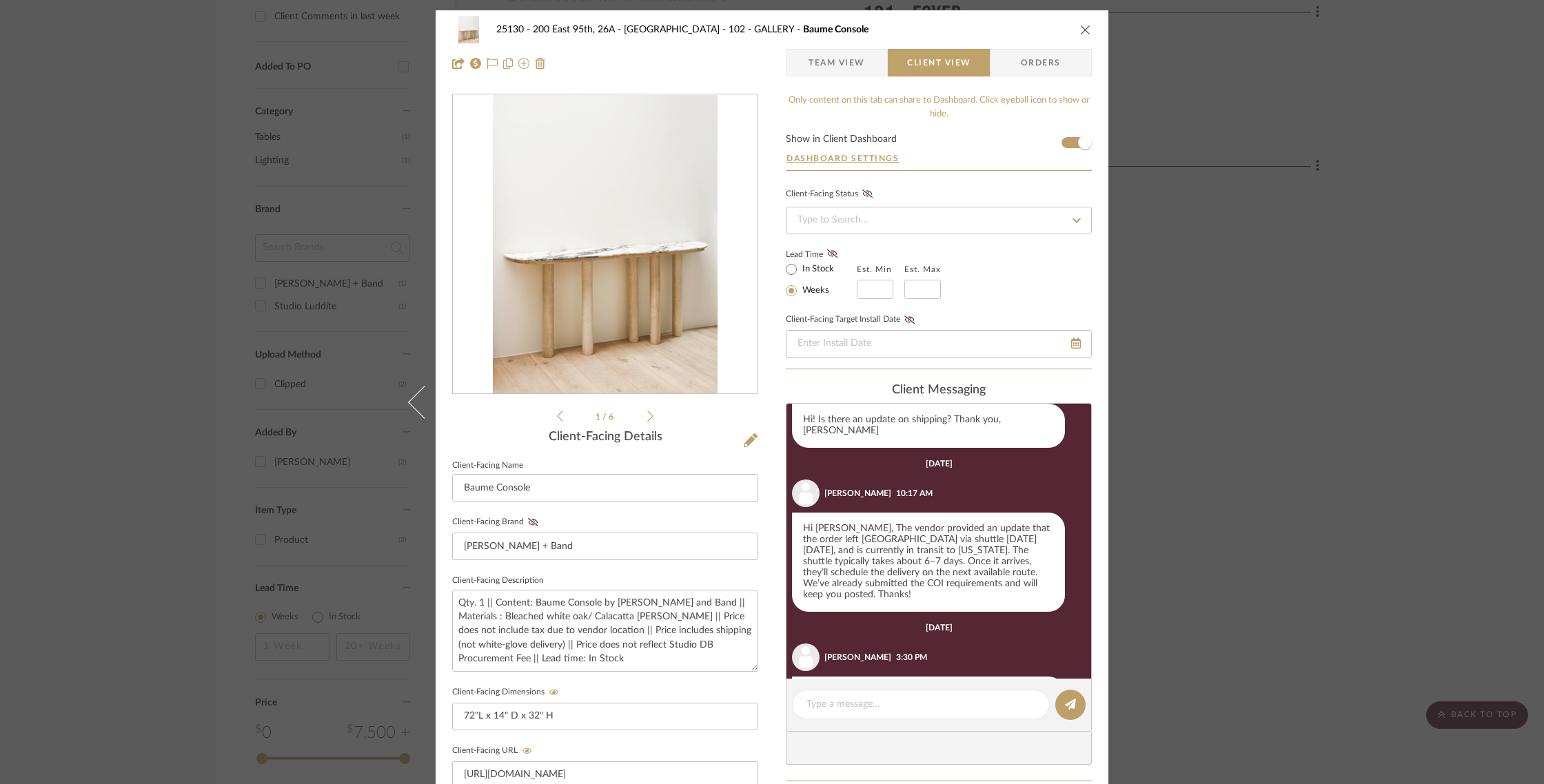
scroll to position [496, 0]
